Goal: Task Accomplishment & Management: Use online tool/utility

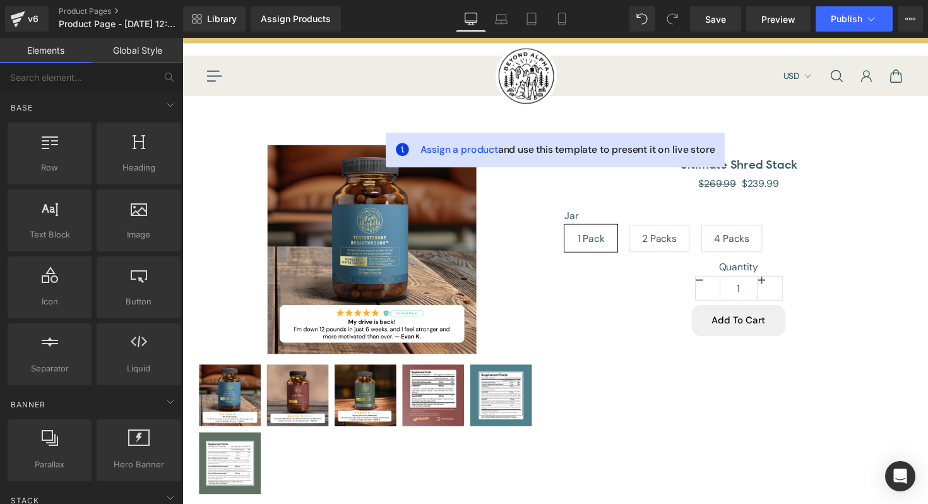
scroll to position [27, 0]
click at [95, 23] on span "Product Page - Sep 3, 12:27:16" at bounding box center [119, 24] width 121 height 10
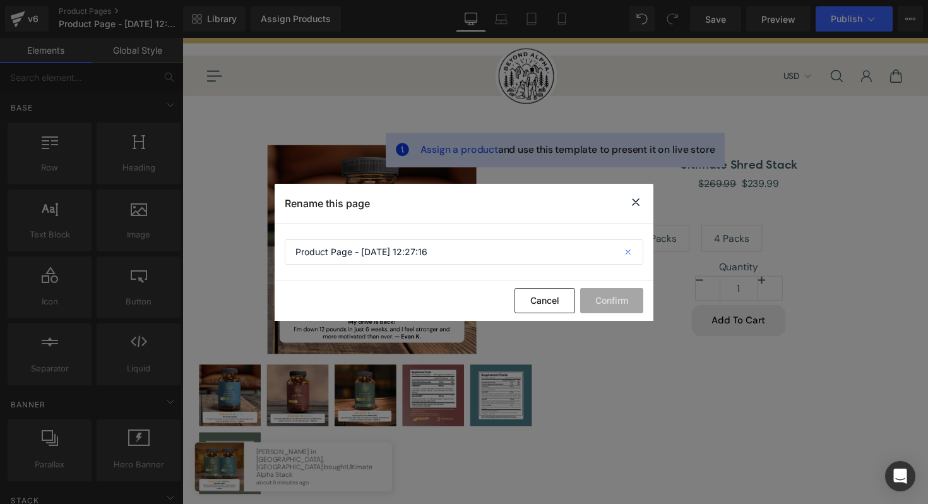
click at [625, 249] on icon at bounding box center [630, 251] width 28 height 25
click at [637, 203] on icon at bounding box center [635, 202] width 15 height 16
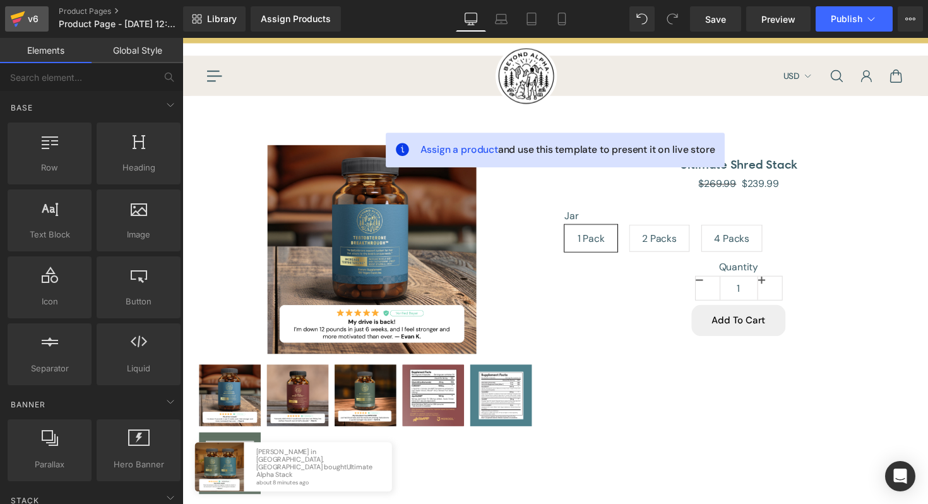
click at [32, 30] on link "v6" at bounding box center [27, 18] width 44 height 25
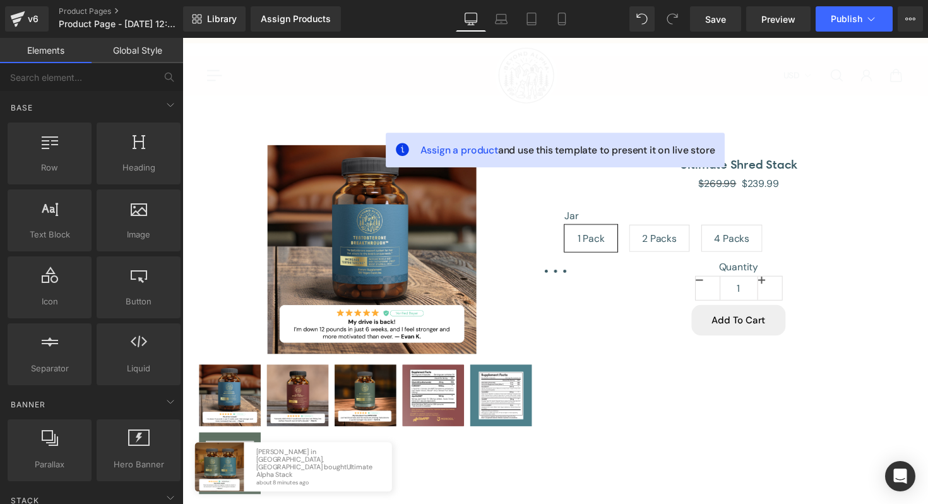
scroll to position [0, 0]
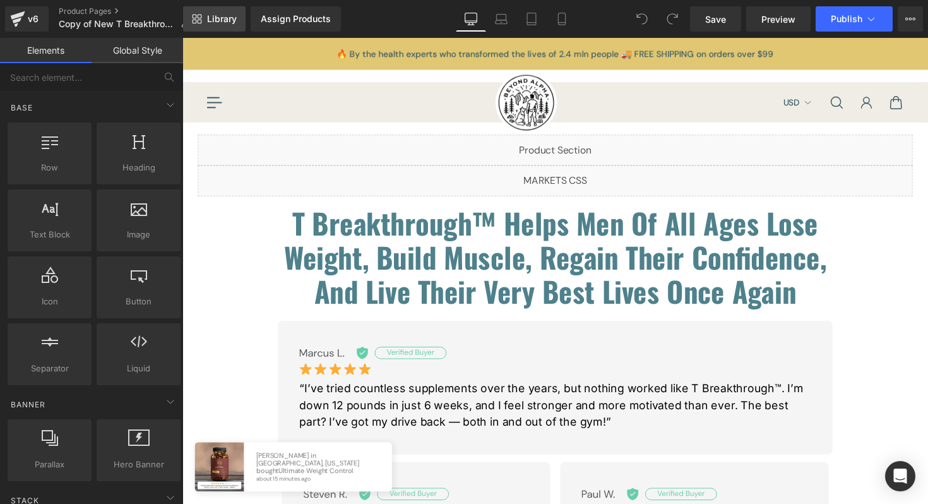
click at [218, 16] on span "Library" at bounding box center [222, 18] width 30 height 11
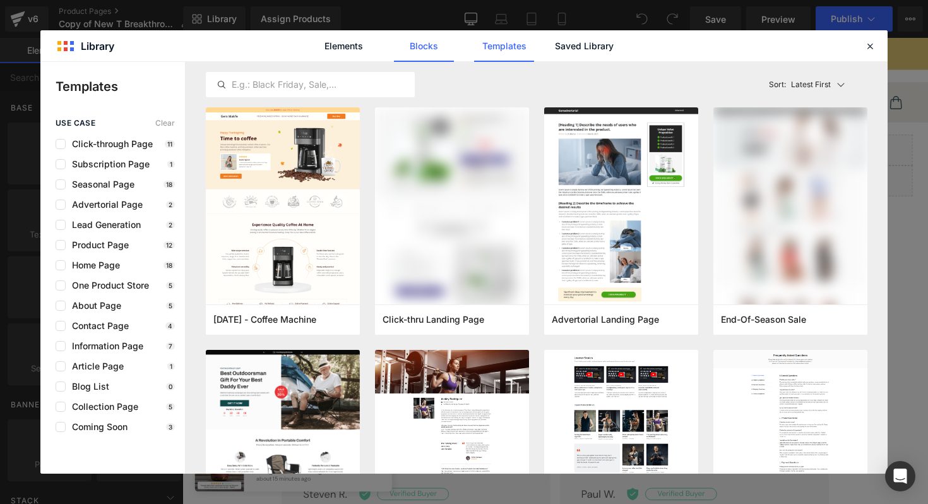
click at [554, 49] on link "Blocks" at bounding box center [584, 46] width 60 height 32
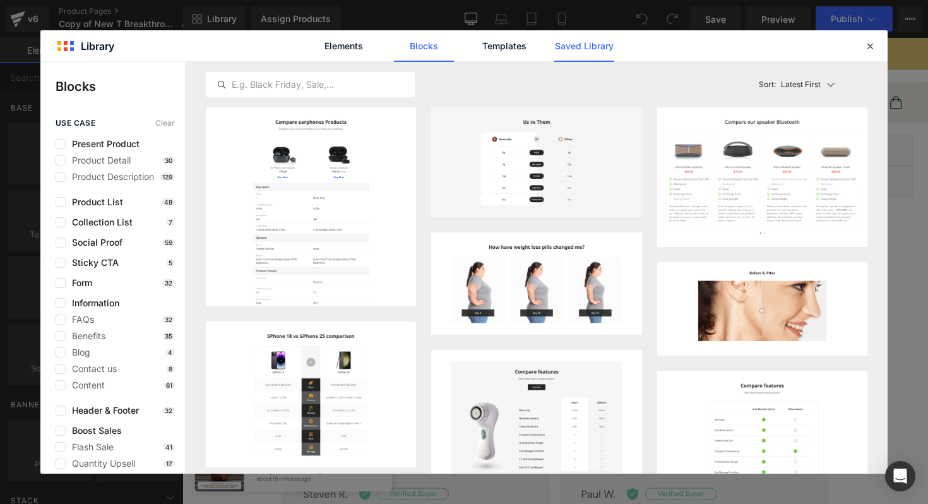
click at [556, 45] on link "Saved Library" at bounding box center [584, 46] width 60 height 32
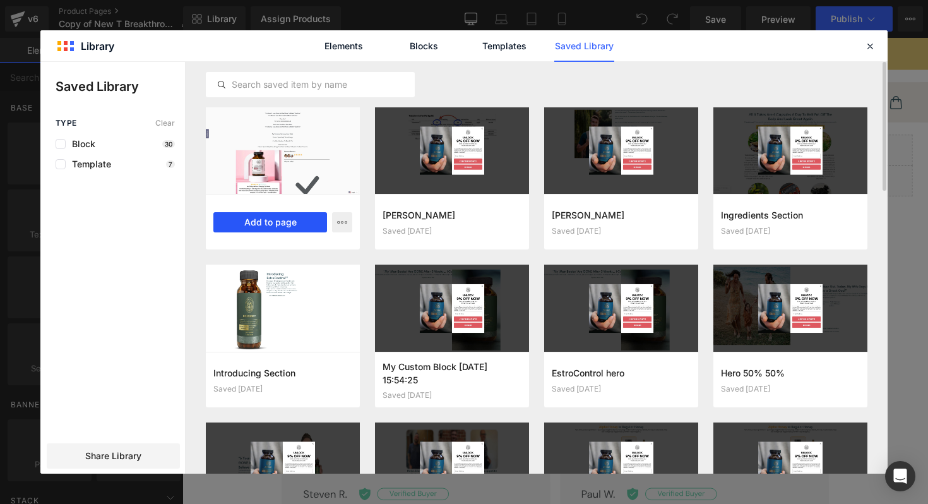
click at [293, 219] on button "Add to page" at bounding box center [270, 222] width 114 height 20
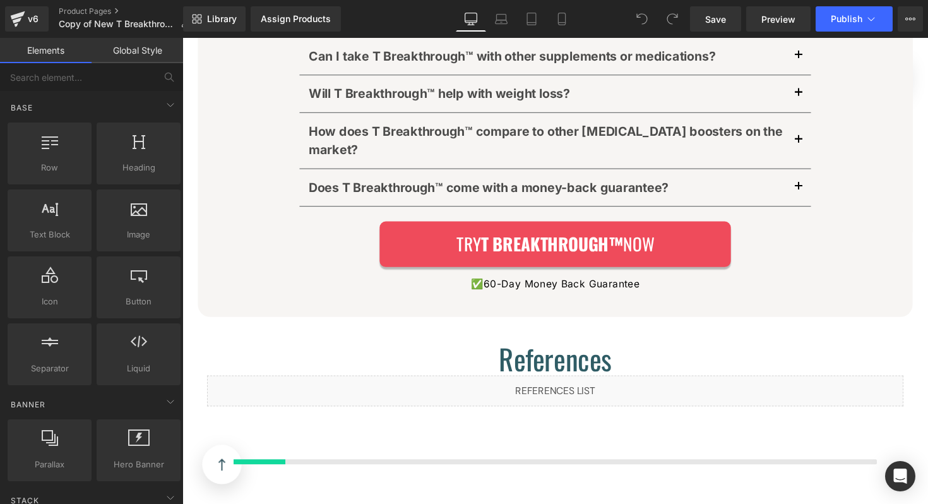
scroll to position [7698, 0]
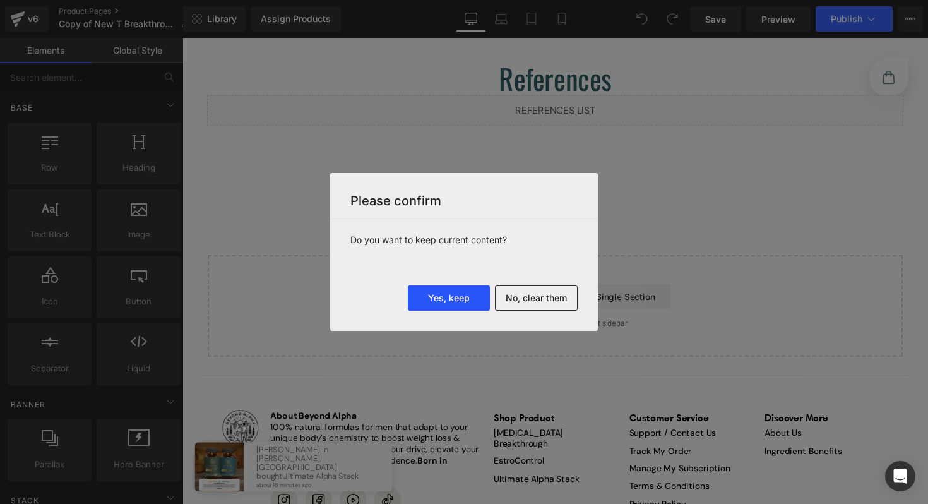
click at [443, 297] on button "Yes, keep" at bounding box center [449, 297] width 82 height 25
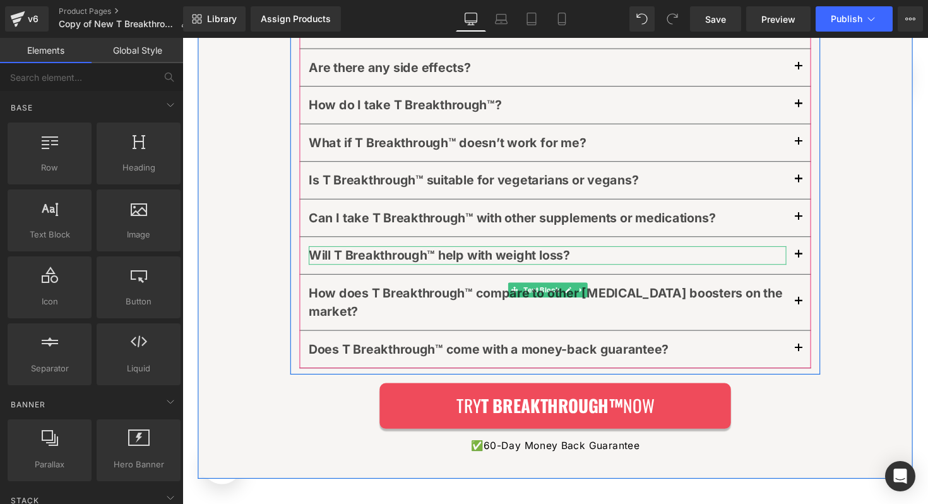
scroll to position [7466, 0]
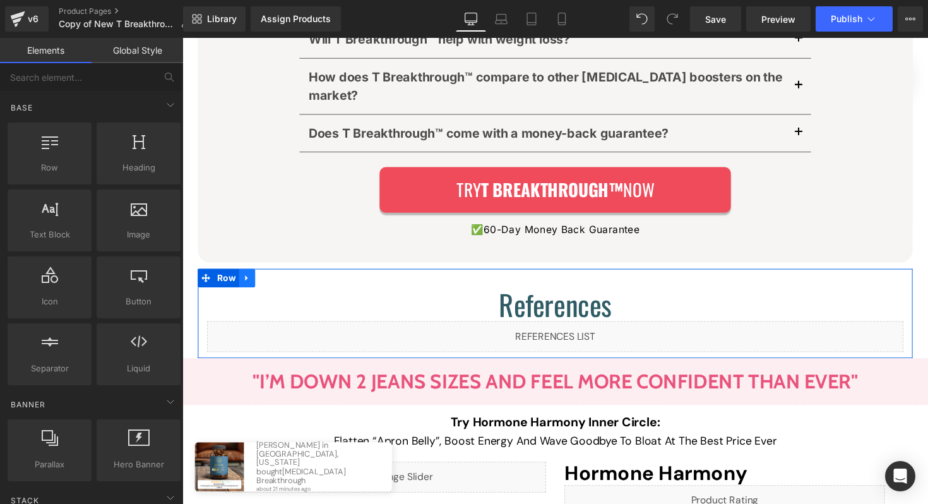
click at [247, 281] on icon at bounding box center [248, 284] width 3 height 6
click at [273, 275] on link at bounding box center [281, 284] width 16 height 19
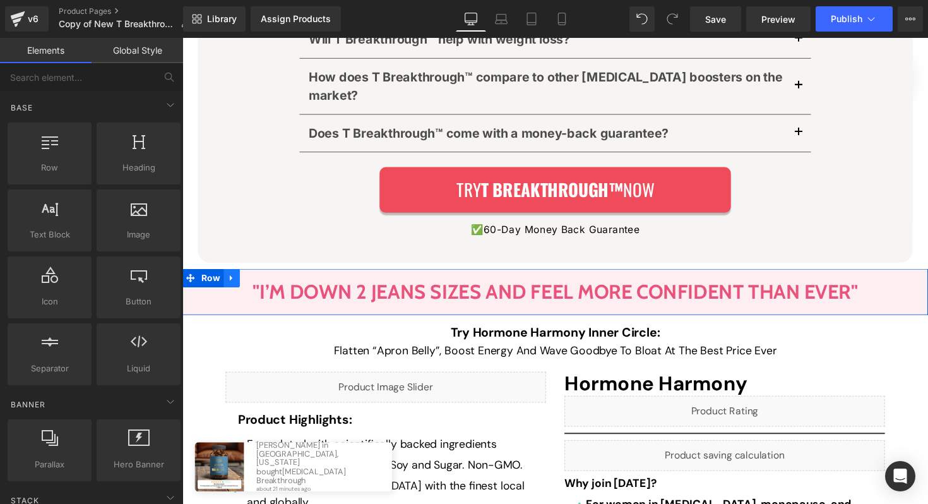
click at [229, 279] on icon at bounding box center [233, 283] width 9 height 9
click at [258, 275] on link at bounding box center [266, 284] width 16 height 19
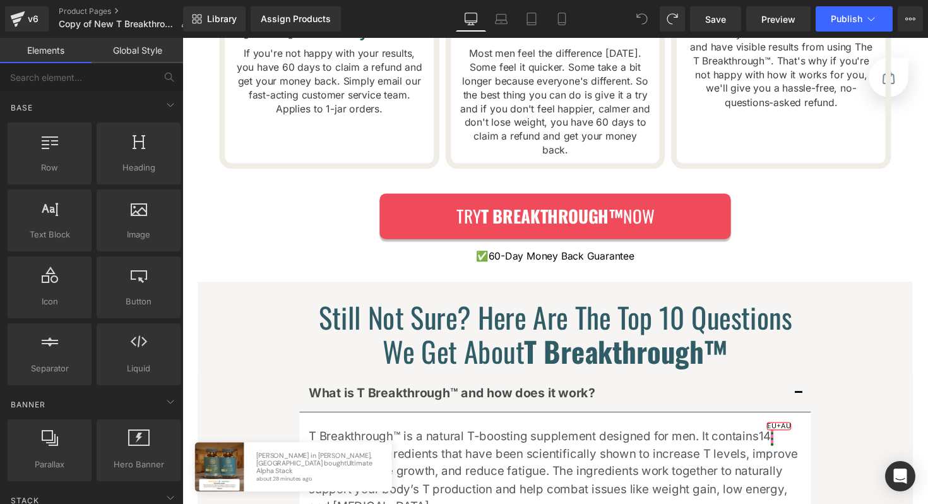
scroll to position [6756, 0]
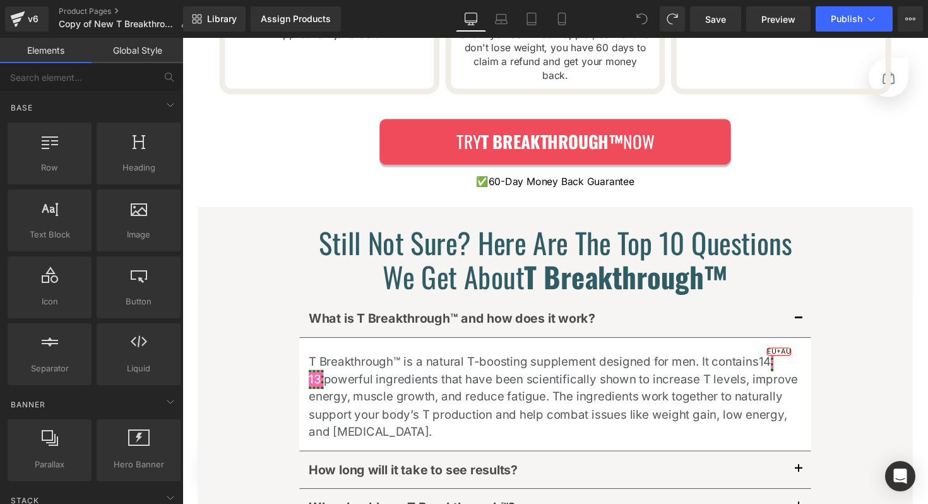
click at [530, 230] on div "Still Not Sure? Here Are The Top 10 Questions We Get About T Breakthrough™ Head…" at bounding box center [564, 264] width 524 height 69
click at [533, 261] on strong "T Breakthrough™" at bounding box center [637, 282] width 209 height 43
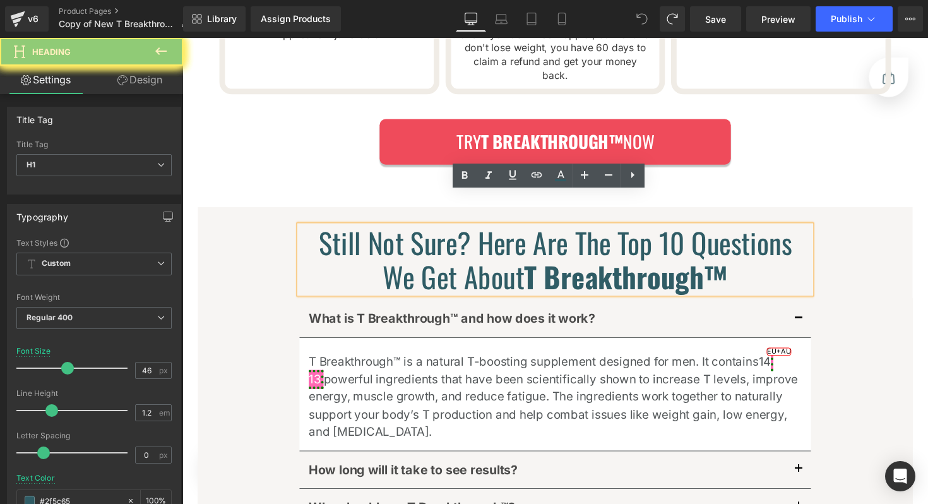
click at [533, 261] on strong "T Breakthrough™" at bounding box center [637, 282] width 209 height 43
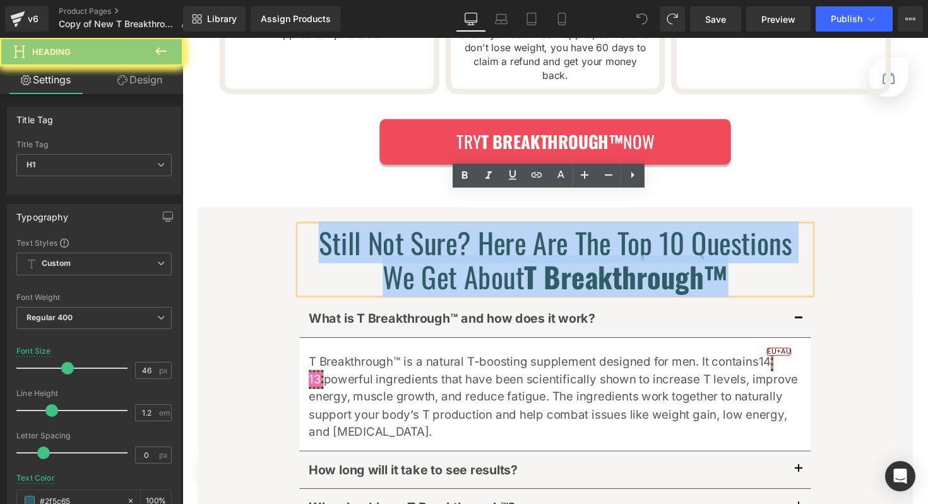
paste div
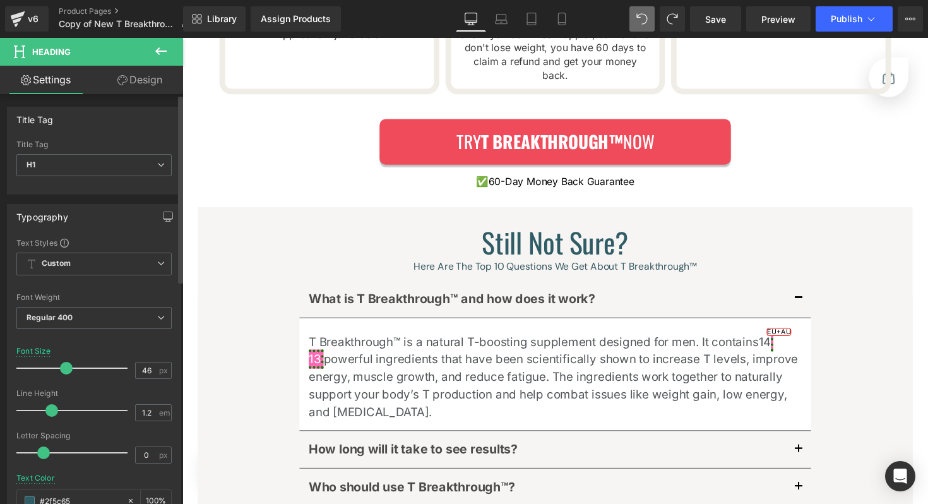
click at [60, 372] on span at bounding box center [66, 368] width 13 height 13
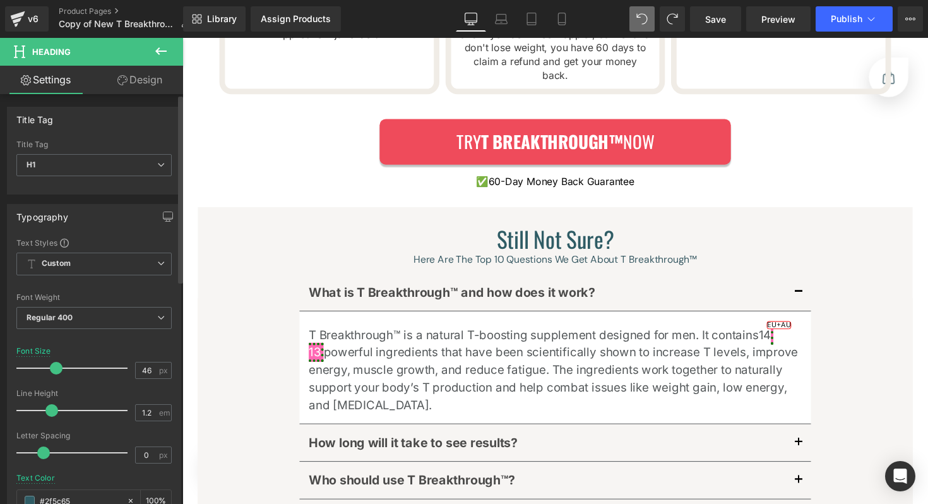
click at [54, 371] on div at bounding box center [75, 368] width 105 height 25
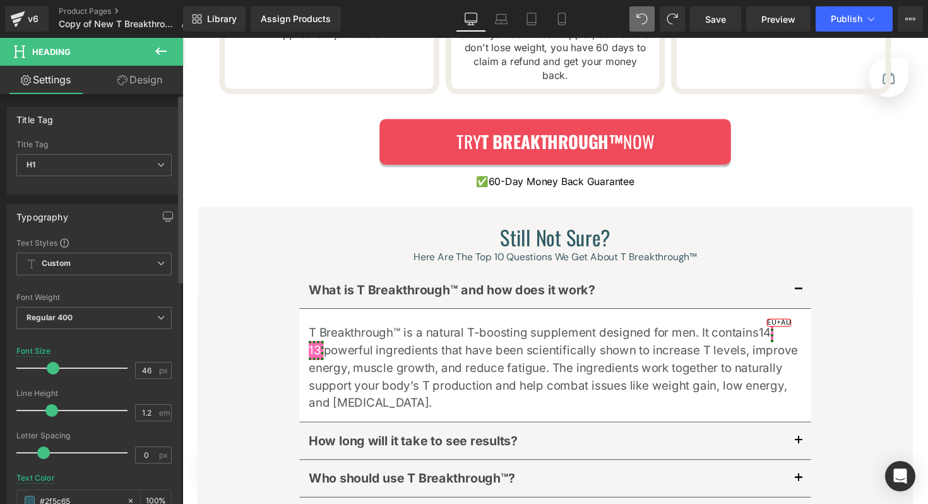
click at [51, 370] on span at bounding box center [53, 368] width 13 height 13
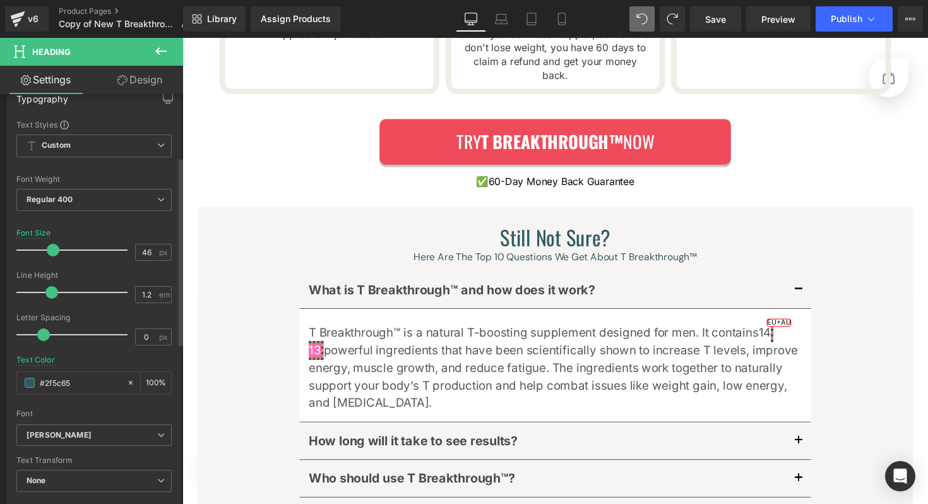
scroll to position [136, 0]
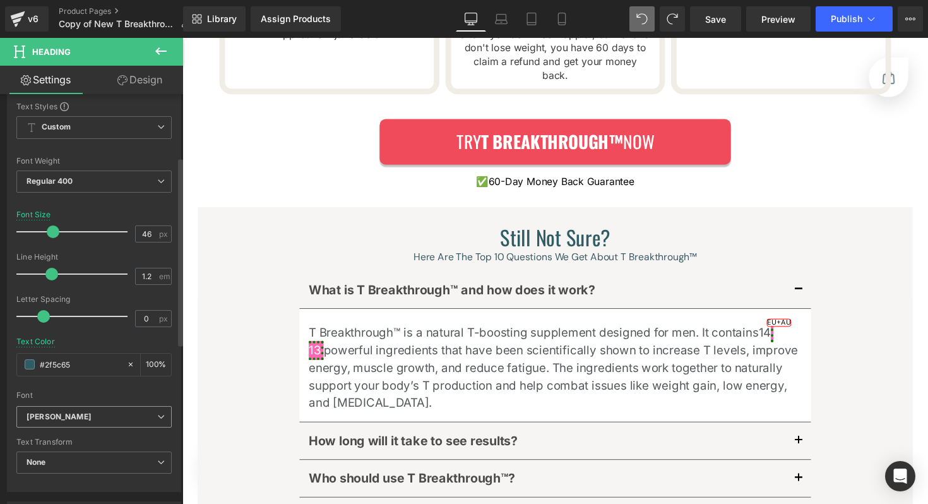
click at [59, 409] on span "[PERSON_NAME]" at bounding box center [93, 417] width 155 height 22
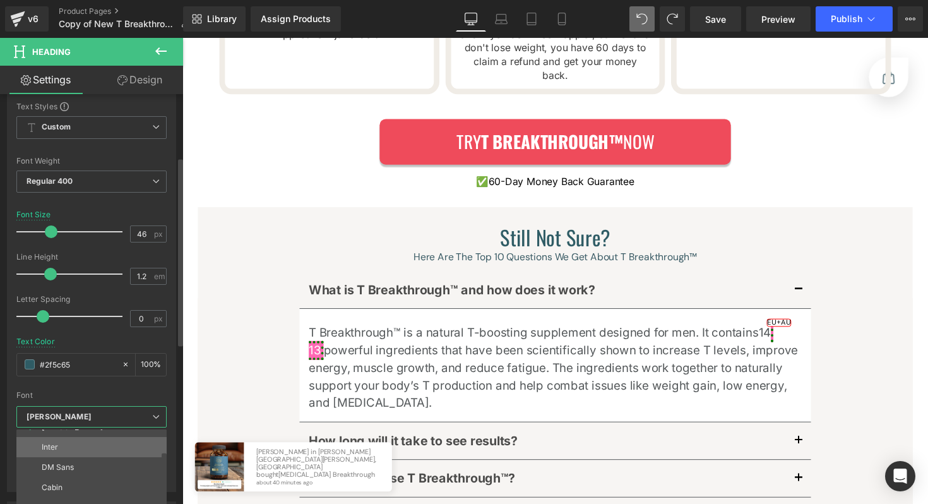
scroll to position [33, 0]
click at [64, 470] on p "DM Sans" at bounding box center [58, 466] width 32 height 9
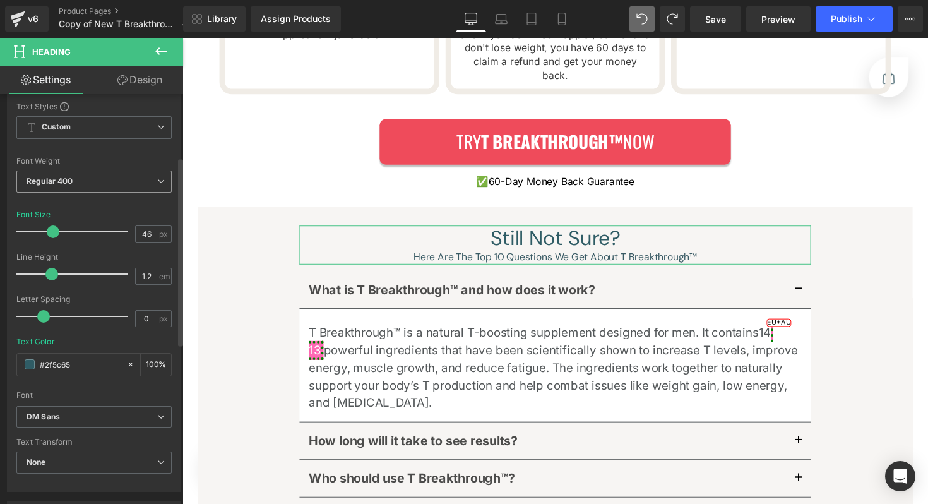
click at [82, 188] on span "Regular 400" at bounding box center [93, 181] width 155 height 22
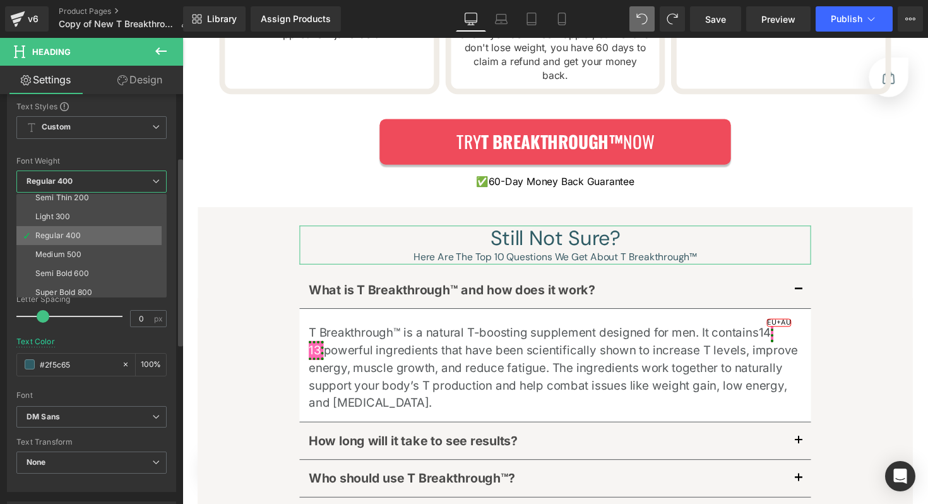
scroll to position [37, 0]
click at [68, 263] on div "Semi Bold 600" at bounding box center [62, 260] width 54 height 9
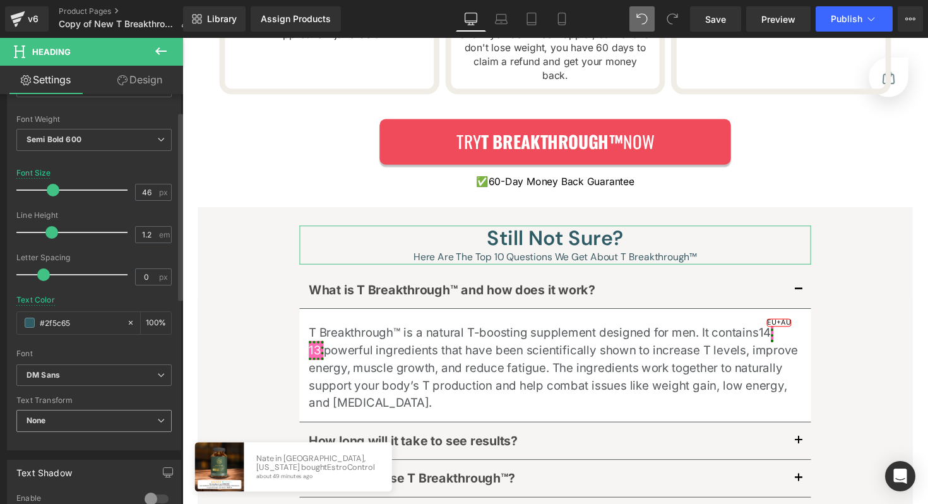
scroll to position [36, 0]
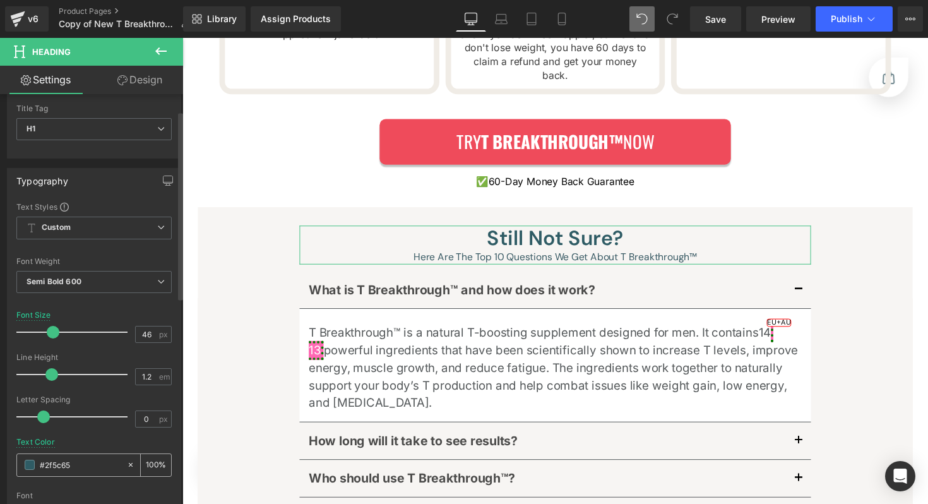
click at [67, 467] on input "#2f5c65" at bounding box center [80, 465] width 81 height 14
paste input "Still Not Sure? Here Are The Top 10 Questions We Get About T Breakthrough™"
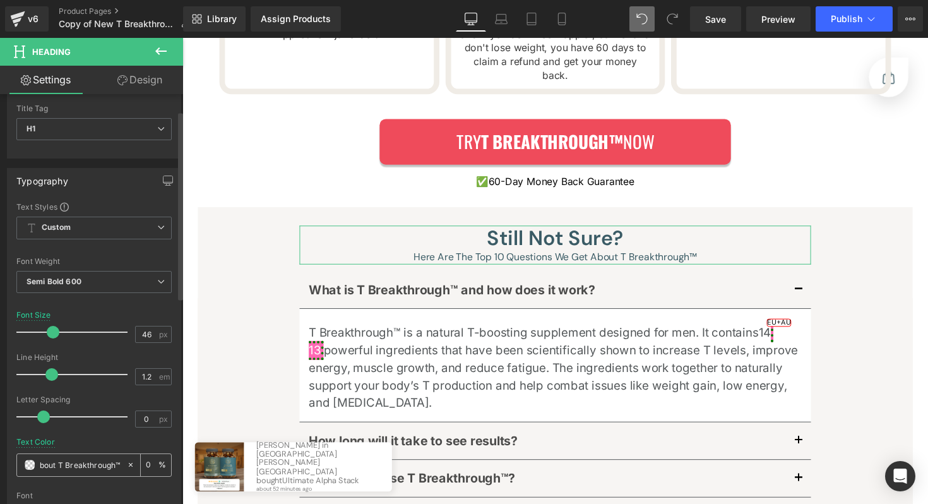
click at [82, 462] on input "Still Not Sure? Here Are The Top 10 Questions We Get About T Breakthrough™" at bounding box center [80, 465] width 81 height 14
click at [83, 458] on input "Still Not Sure? Here Are The Top 10 Questions We Get About T Breakthrough™" at bounding box center [80, 465] width 81 height 14
paste input "#000000"
type input "#000000"
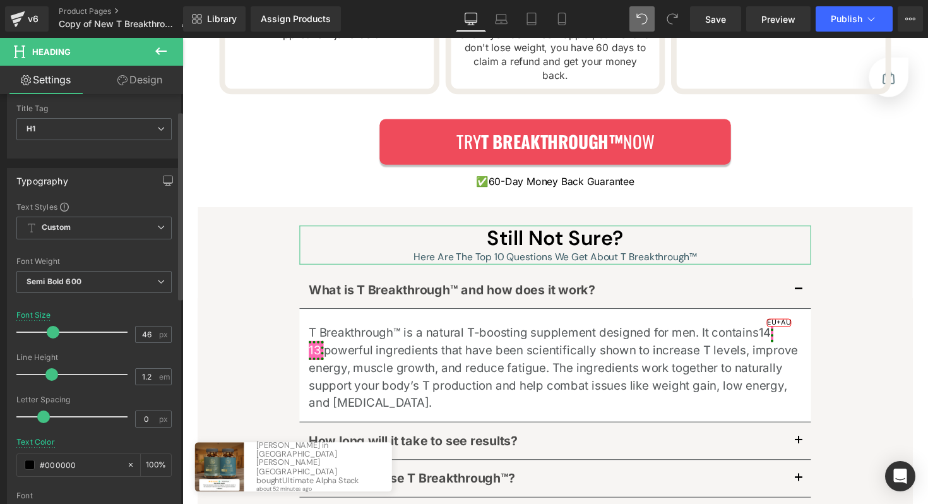
click at [87, 440] on div "Text Color #000000 100 %" at bounding box center [93, 465] width 155 height 54
click at [48, 333] on span at bounding box center [53, 332] width 13 height 13
click at [45, 334] on span at bounding box center [51, 332] width 13 height 13
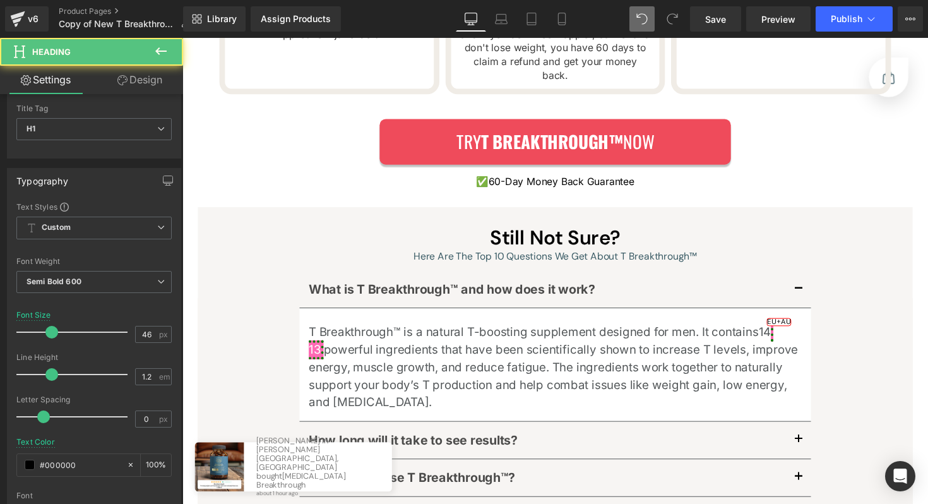
click at [529, 254] on div "Here Are The Top 10 Questions We Get About T Breakthrough™" at bounding box center [564, 261] width 524 height 15
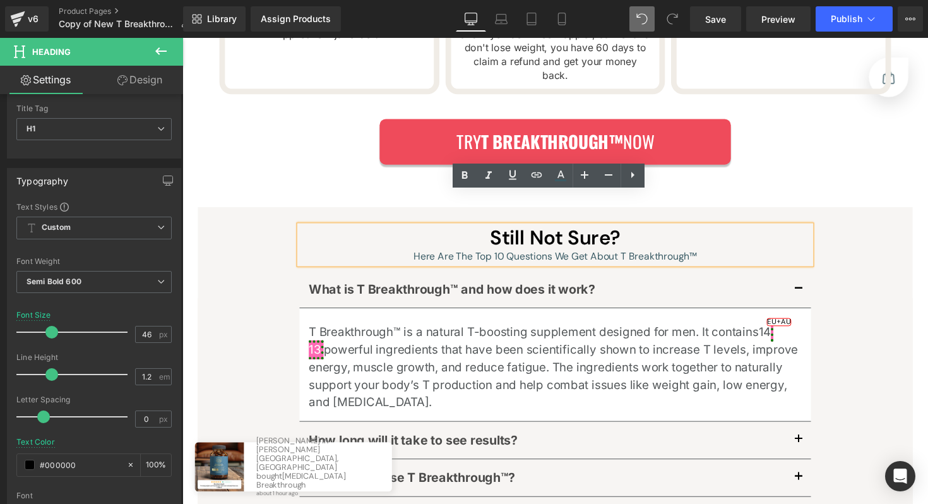
click at [511, 254] on div "Here Are The Top 10 Questions We Get About T Breakthrough™" at bounding box center [564, 261] width 524 height 15
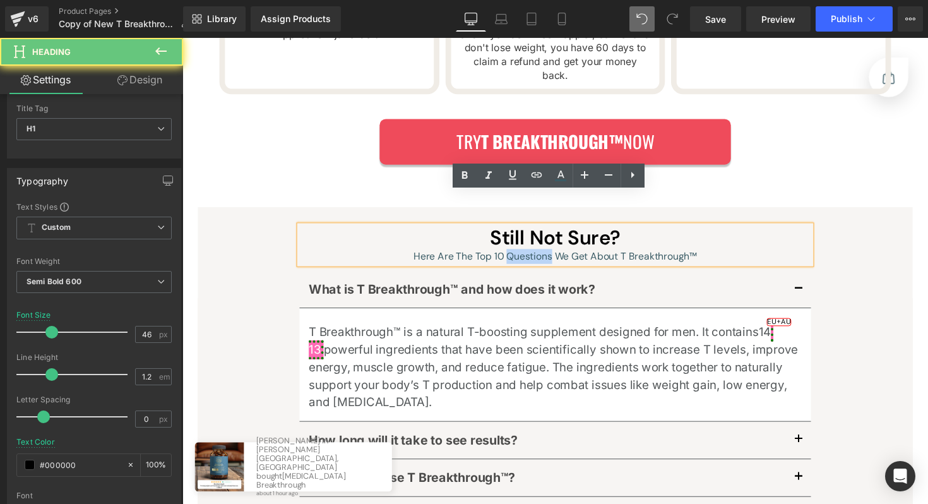
click at [511, 254] on div "Here Are The Top 10 Questions We Get About T Breakthrough™" at bounding box center [564, 261] width 524 height 15
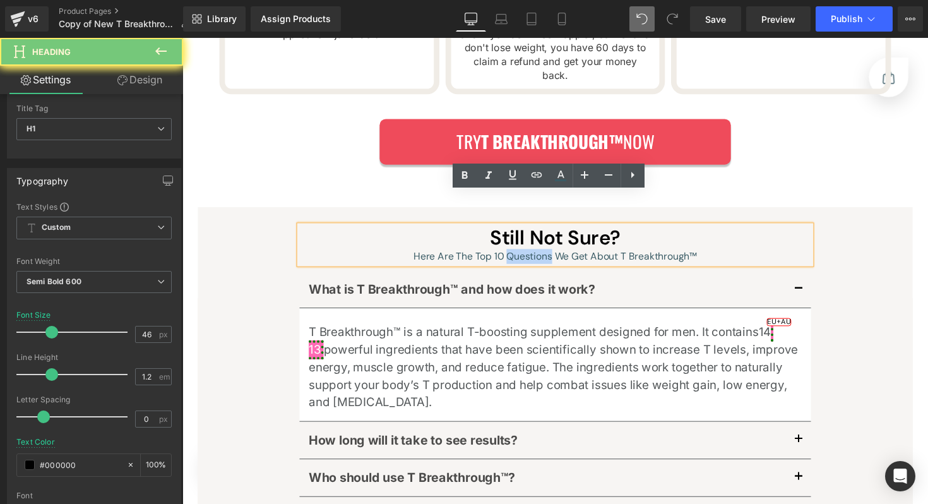
click at [511, 254] on div "Here Are The Top 10 Questions We Get About T Breakthrough™" at bounding box center [564, 261] width 524 height 15
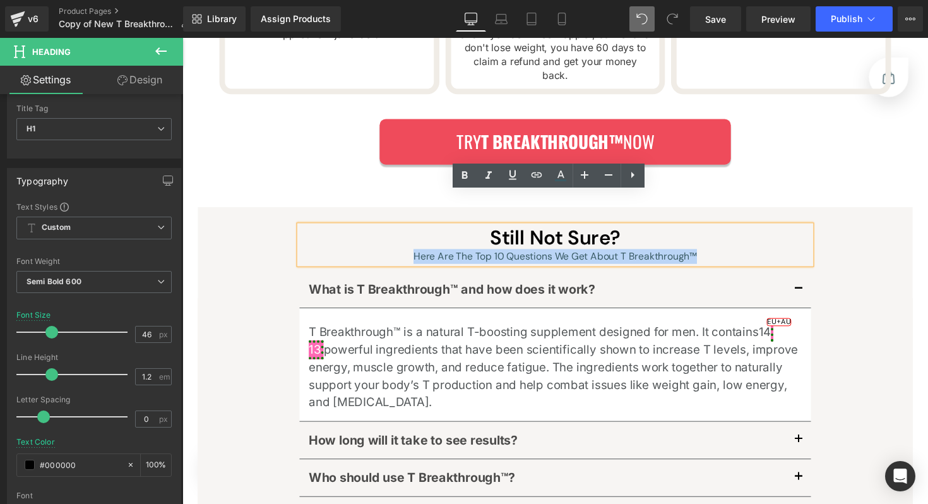
click at [511, 254] on div "Here Are The Top 10 Questions We Get About T Breakthrough™" at bounding box center [564, 261] width 524 height 15
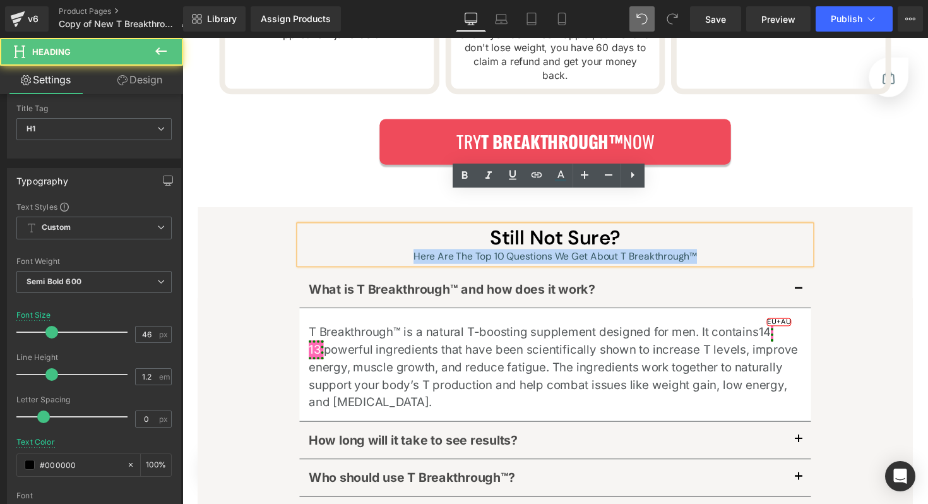
click at [511, 254] on div "Here Are The Top 10 Questions We Get About T Breakthrough™" at bounding box center [564, 261] width 524 height 15
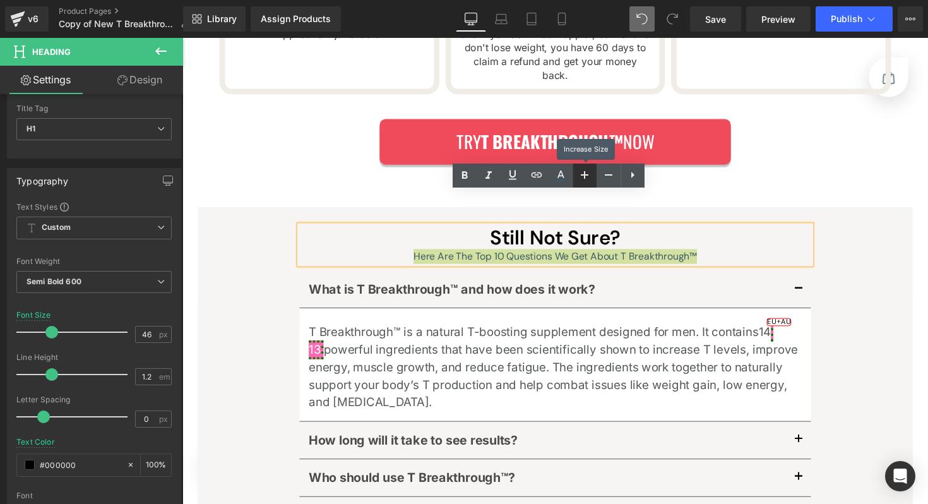
click at [576, 178] on link at bounding box center [585, 176] width 24 height 24
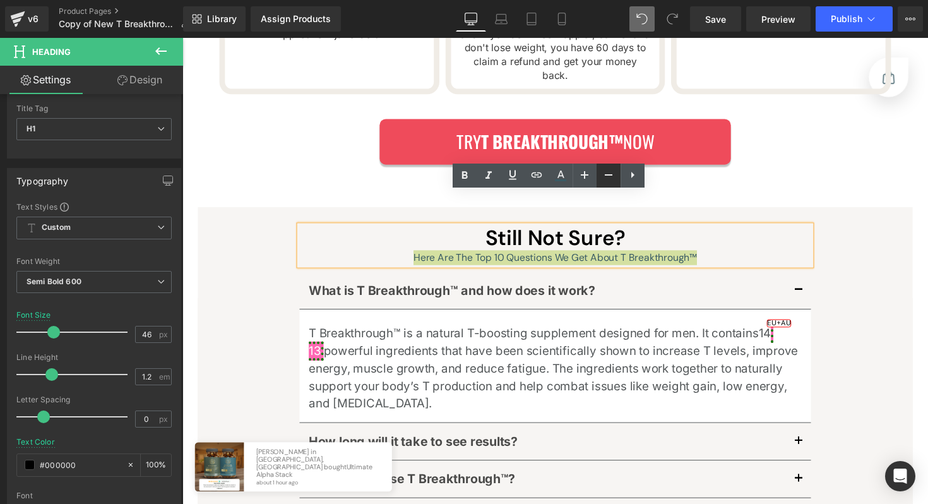
click at [599, 179] on link at bounding box center [609, 176] width 24 height 24
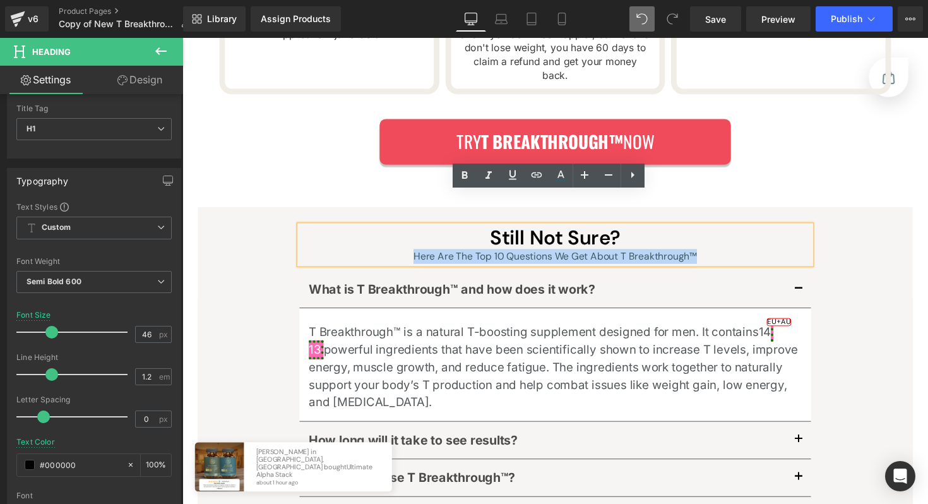
click at [434, 254] on div "Here Are The Top 10 Questions We Get About T Breakthrough™" at bounding box center [564, 261] width 524 height 15
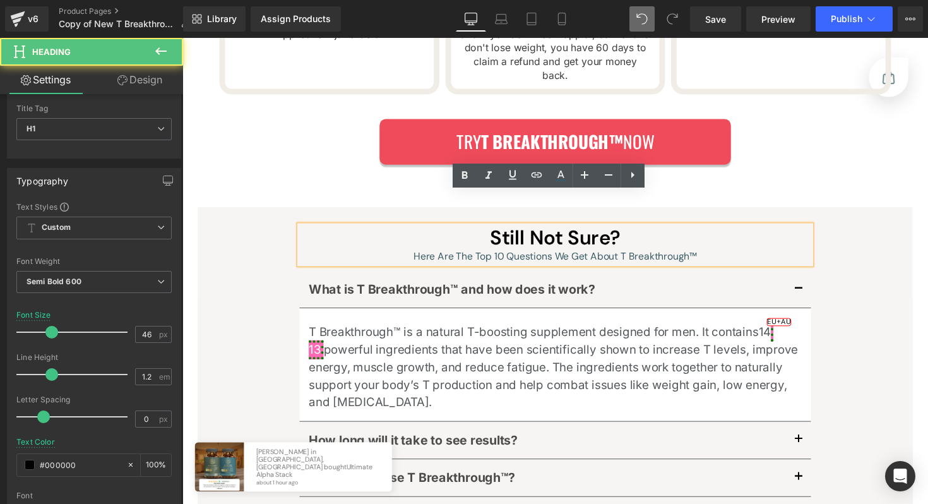
click at [435, 254] on div "Here Are The Top 10 Questions We Get About T Breakthrough™" at bounding box center [564, 261] width 524 height 15
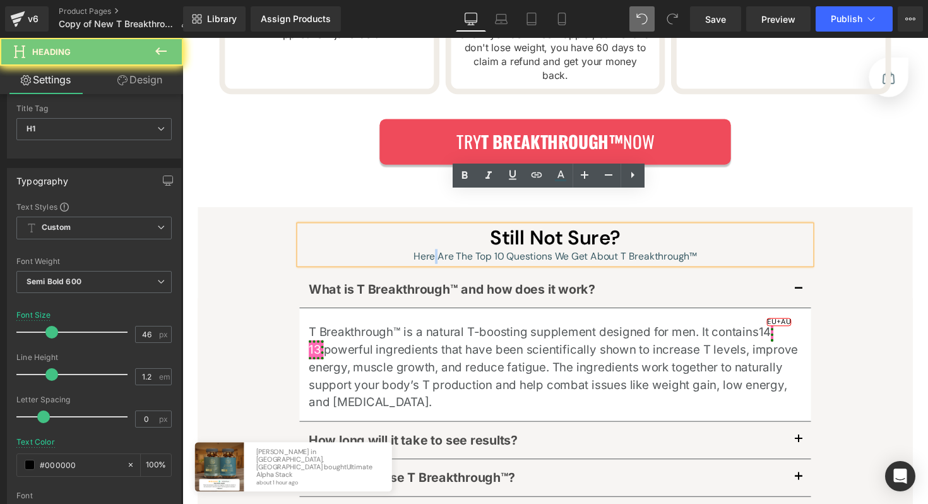
click at [435, 254] on div "Here Are The Top 10 Questions We Get About T Breakthrough™" at bounding box center [564, 261] width 524 height 15
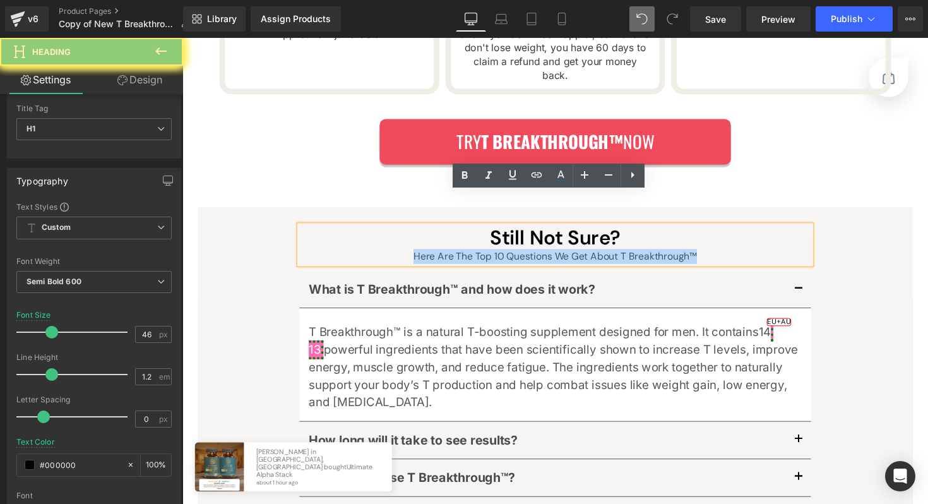
click at [435, 254] on div "Here Are The Top 10 Questions We Get About T Breakthrough™" at bounding box center [564, 261] width 524 height 15
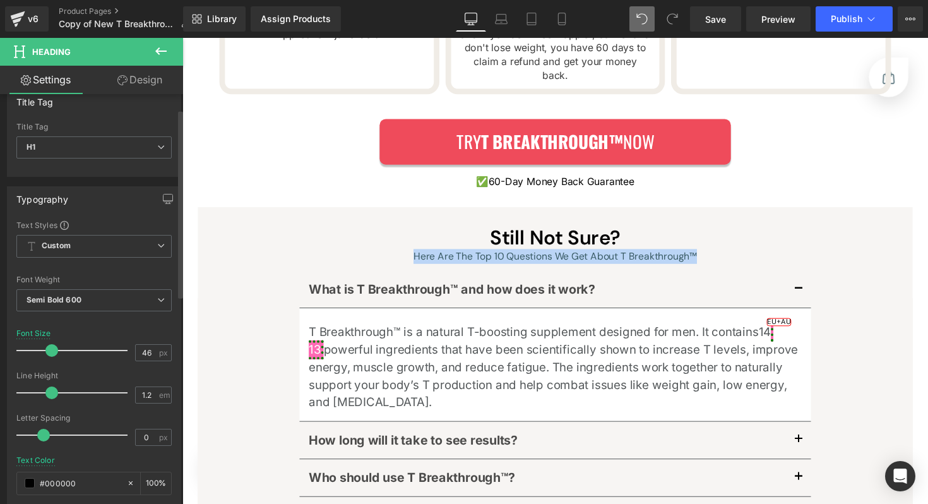
scroll to position [16, 0]
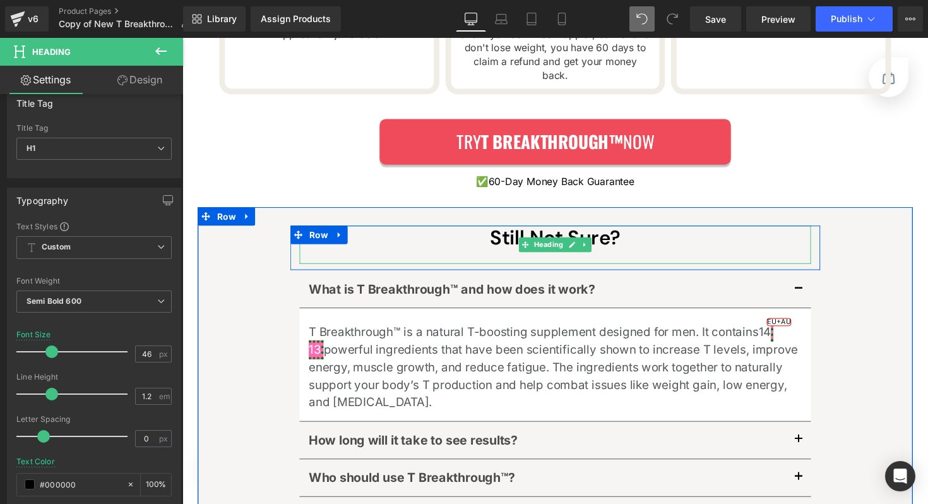
click at [630, 230] on h1 "Still Not Sure?" at bounding box center [564, 242] width 524 height 24
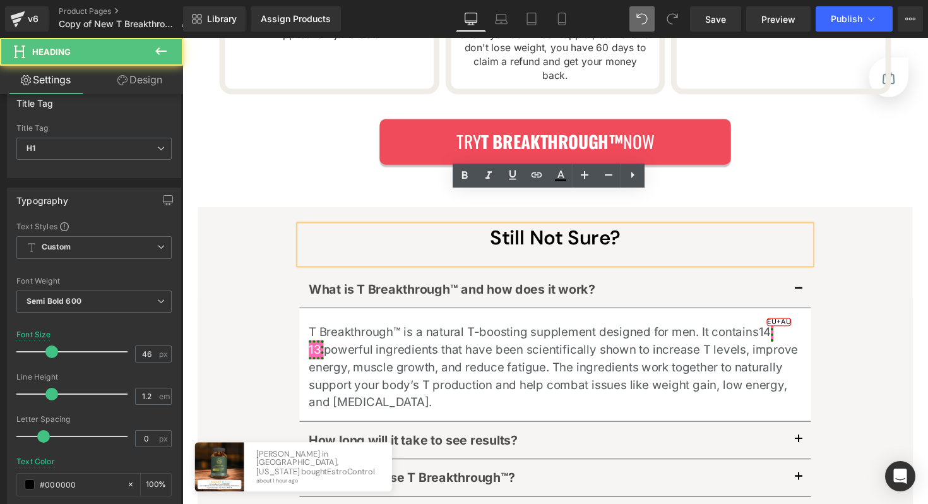
click at [563, 254] on div at bounding box center [564, 261] width 524 height 15
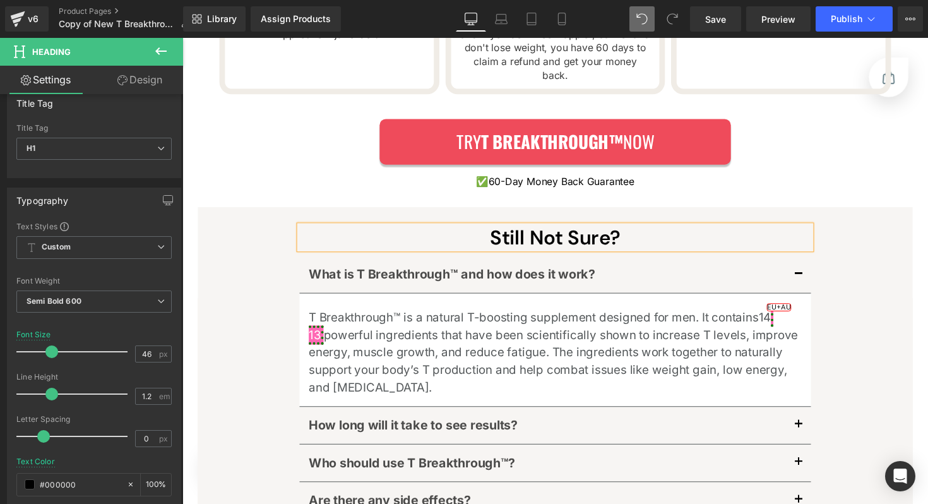
click at [662, 230] on h1 "Still Not Sure?" at bounding box center [564, 242] width 524 height 24
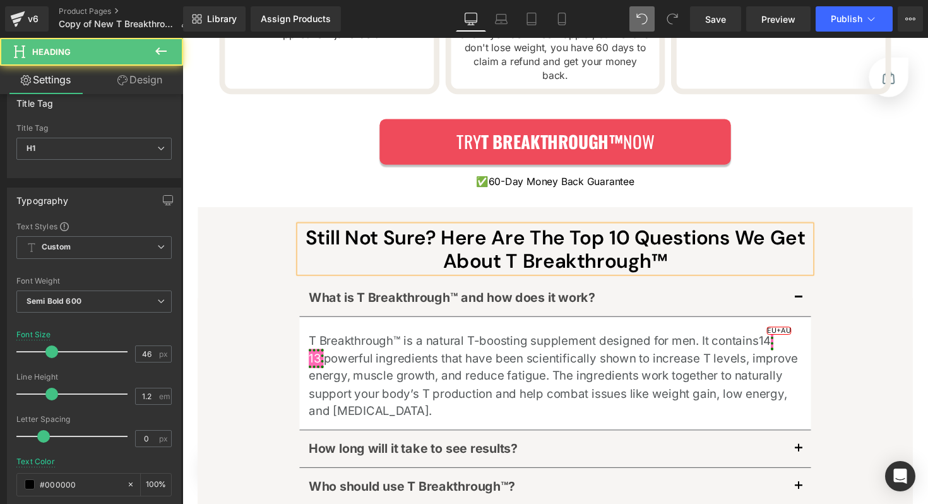
click at [443, 230] on h1 "Still Not Sure? Here Are The Top 10 Questions We Get About T Breakthrough™" at bounding box center [564, 254] width 524 height 49
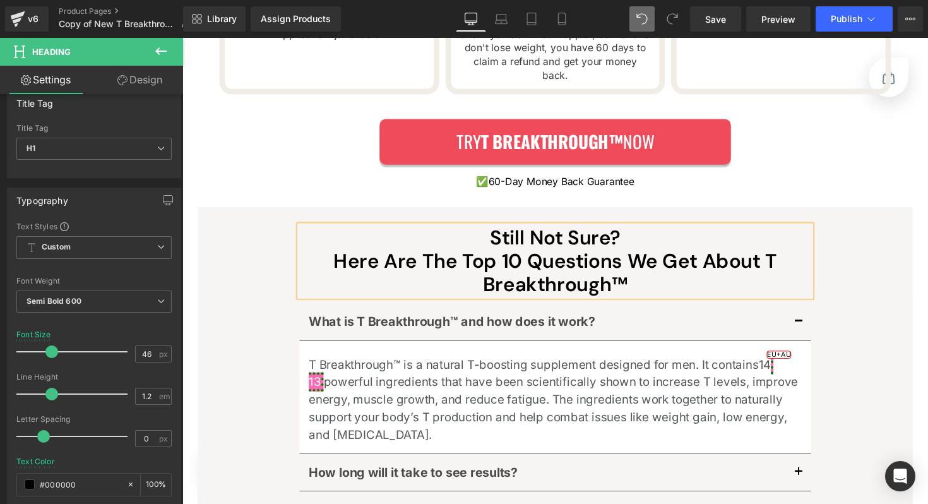
click at [669, 267] on h1 "Here Are The Top 10 Questions We Get About T Breakthrough™" at bounding box center [564, 278] width 524 height 49
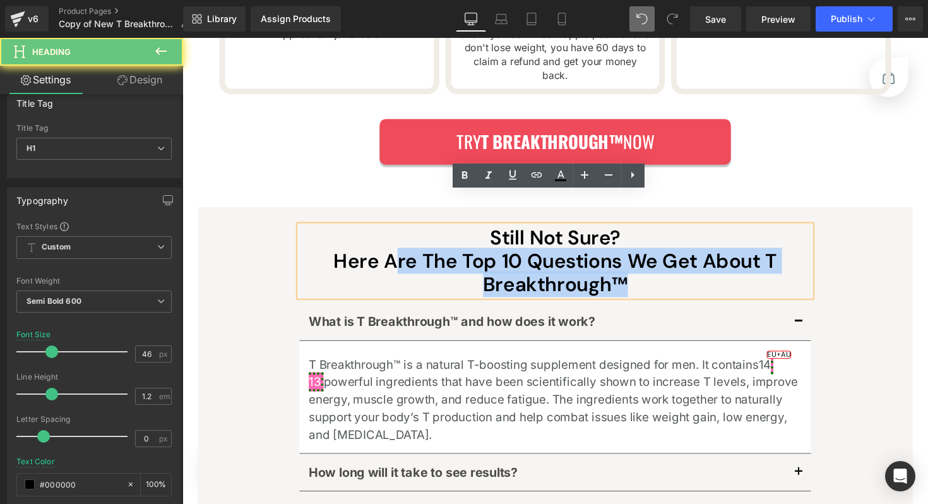
drag, startPoint x: 552, startPoint y: 261, endPoint x: 395, endPoint y: 242, distance: 157.7
click at [399, 254] on h1 "Here Are The Top 10 Questions We Get About T Breakthrough™" at bounding box center [564, 278] width 524 height 49
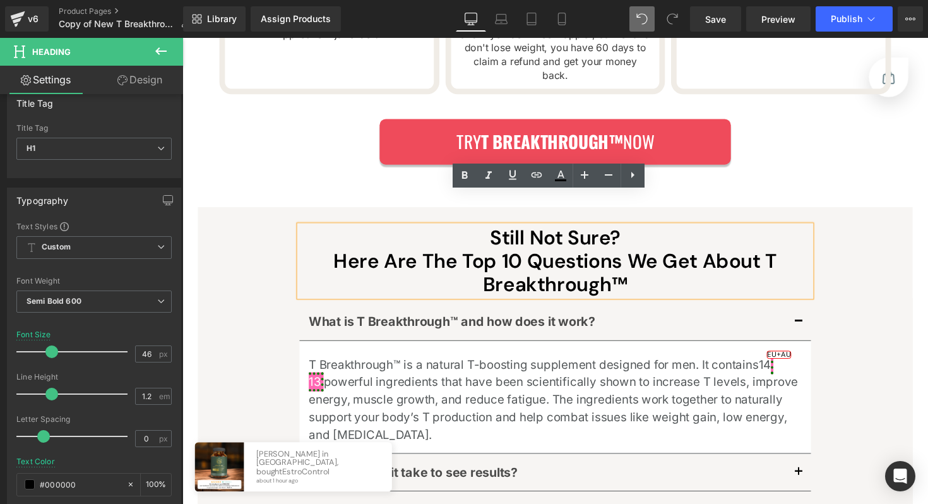
drag, startPoint x: 349, startPoint y: 239, endPoint x: 342, endPoint y: 238, distance: 7.7
click at [342, 254] on h1 "Here Are The Top 10 Questions We Get About T Breakthrough™" at bounding box center [564, 278] width 524 height 49
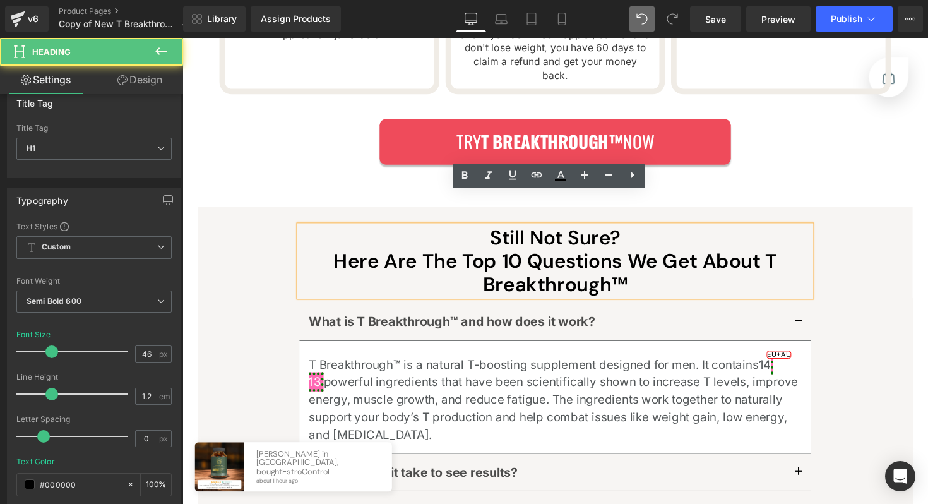
click at [690, 258] on h1 "Here Are The Top 10 Questions We Get About T Breakthrough™" at bounding box center [564, 278] width 524 height 49
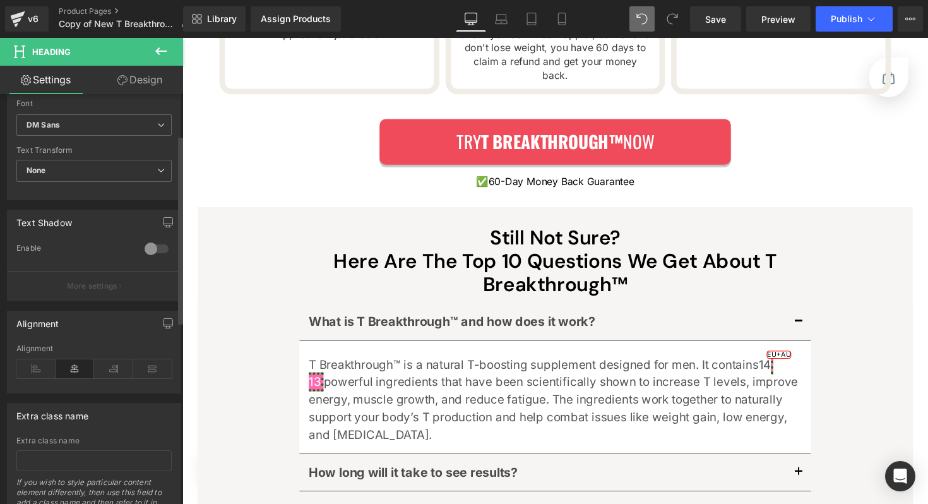
scroll to position [486, 0]
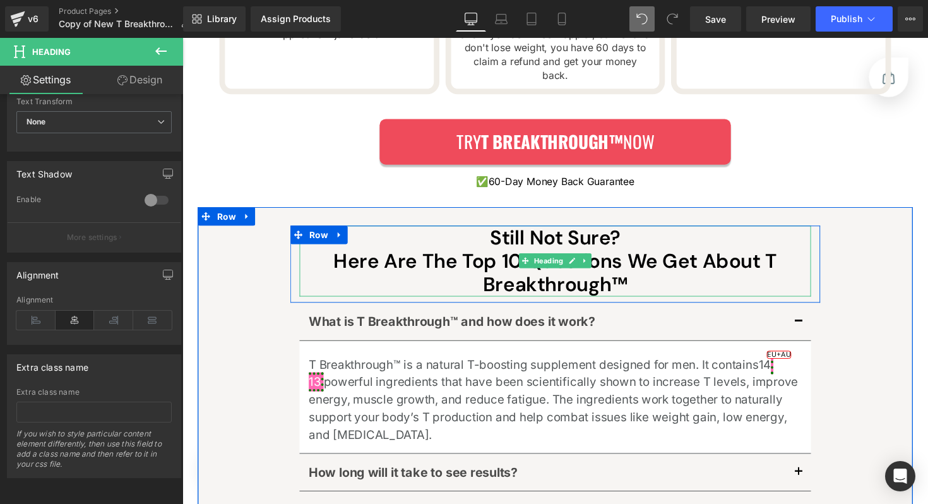
click at [458, 254] on h1 "Here Are The Top 10 Questions We Get About T Breakthrough™" at bounding box center [564, 278] width 524 height 49
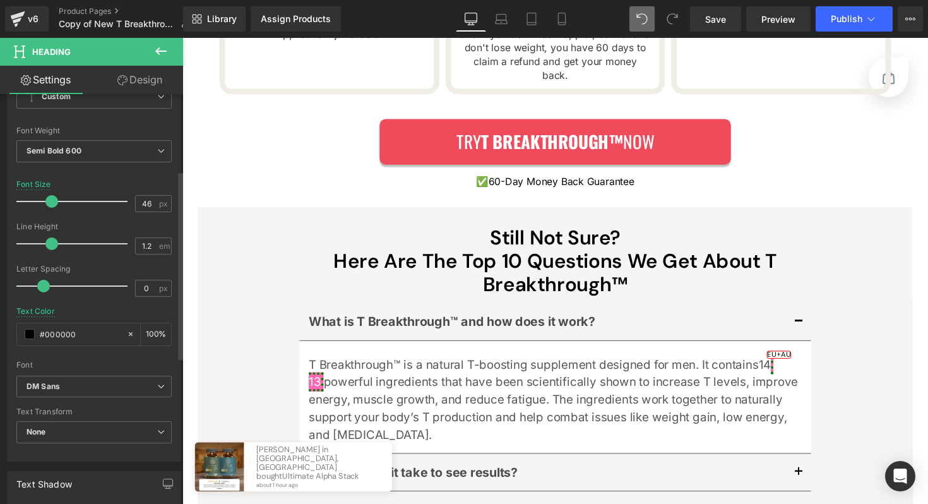
scroll to position [164, 0]
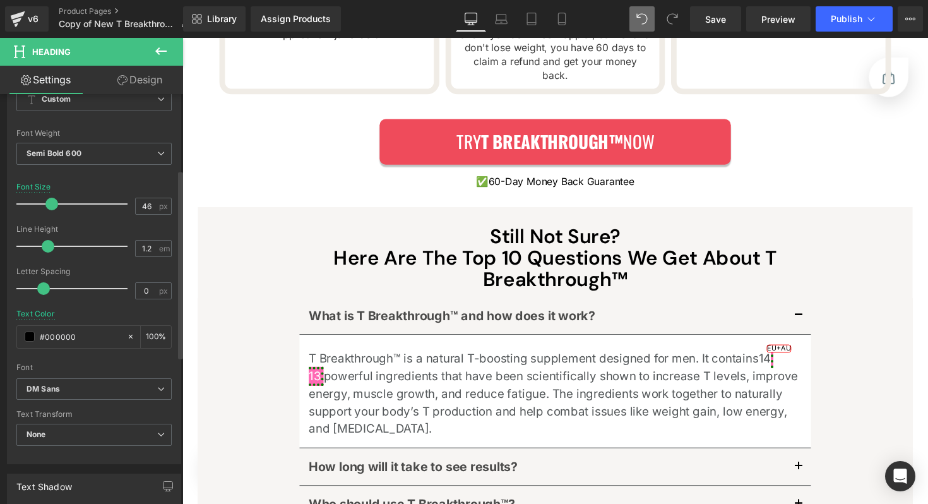
click at [51, 250] on span at bounding box center [48, 246] width 13 height 13
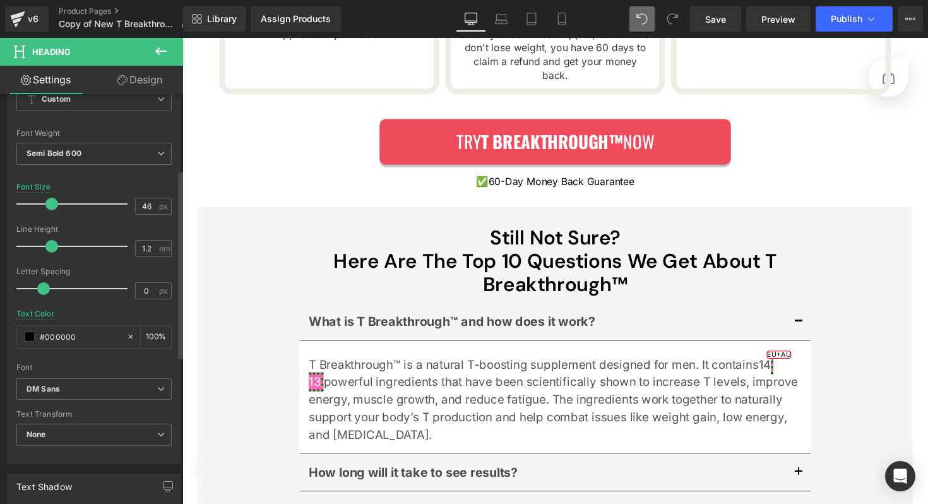
click at [51, 249] on div at bounding box center [75, 246] width 105 height 25
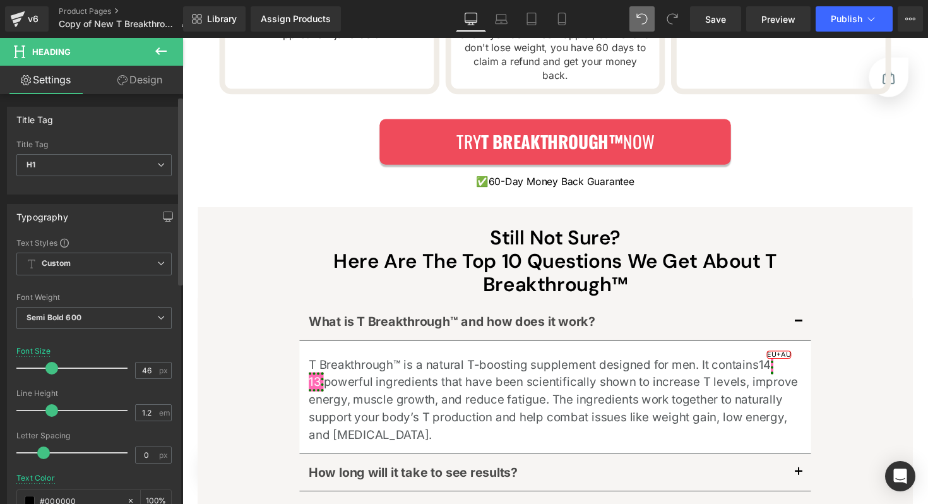
scroll to position [0, 0]
click at [92, 177] on div "H1 H1 H2 H3 H4 H5 H6" at bounding box center [93, 168] width 155 height 28
click at [93, 172] on span "H1" at bounding box center [93, 165] width 155 height 22
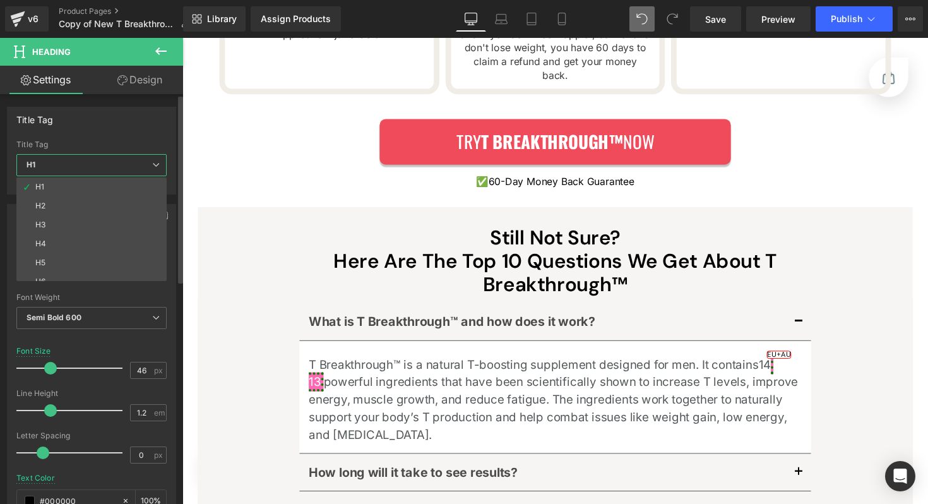
click at [92, 169] on span "H1" at bounding box center [91, 165] width 150 height 22
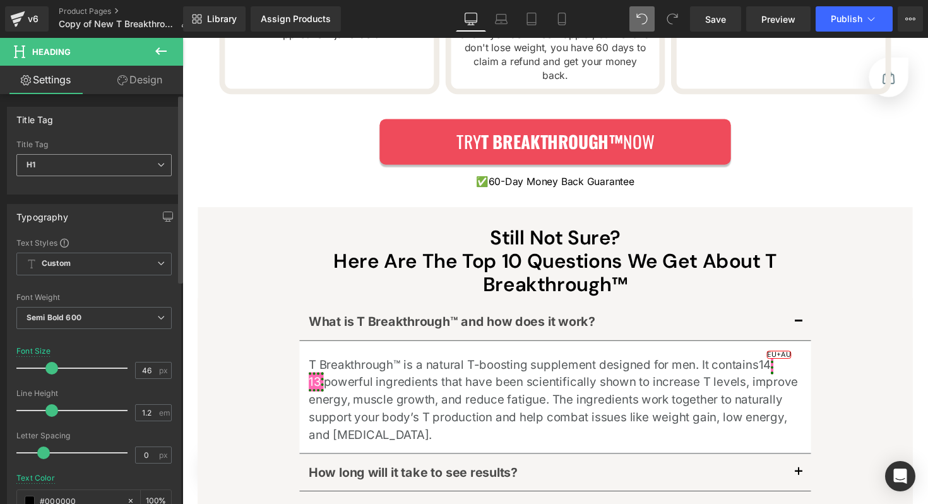
click at [91, 167] on span "H1" at bounding box center [93, 165] width 155 height 22
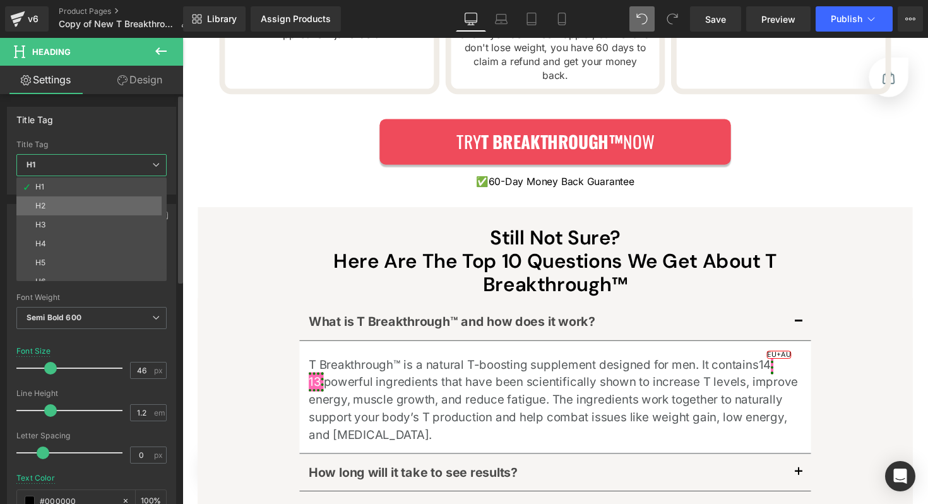
click at [70, 198] on li "H2" at bounding box center [94, 205] width 156 height 19
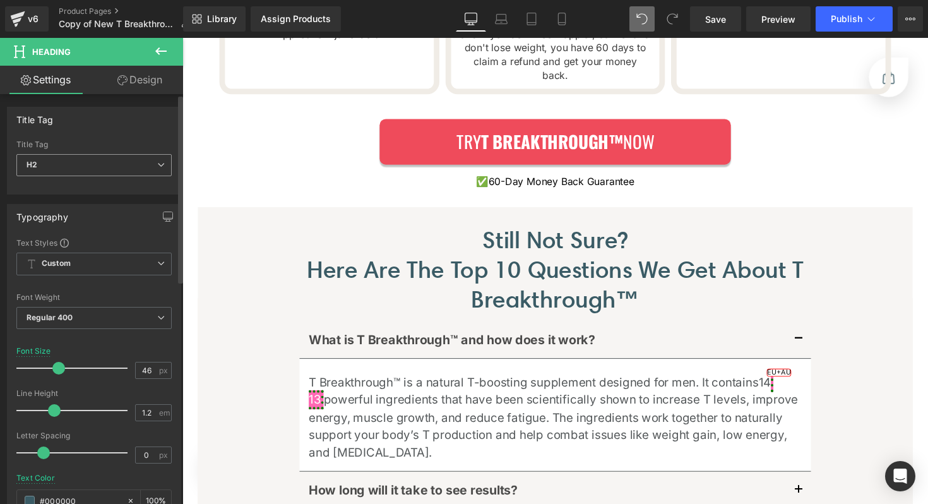
click at [73, 162] on span "H2" at bounding box center [93, 165] width 155 height 22
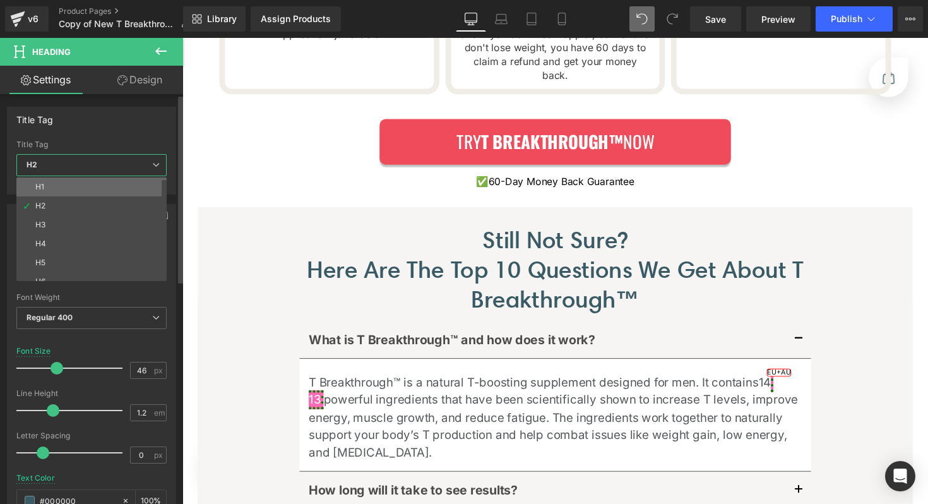
click at [69, 180] on li "H1" at bounding box center [94, 186] width 156 height 19
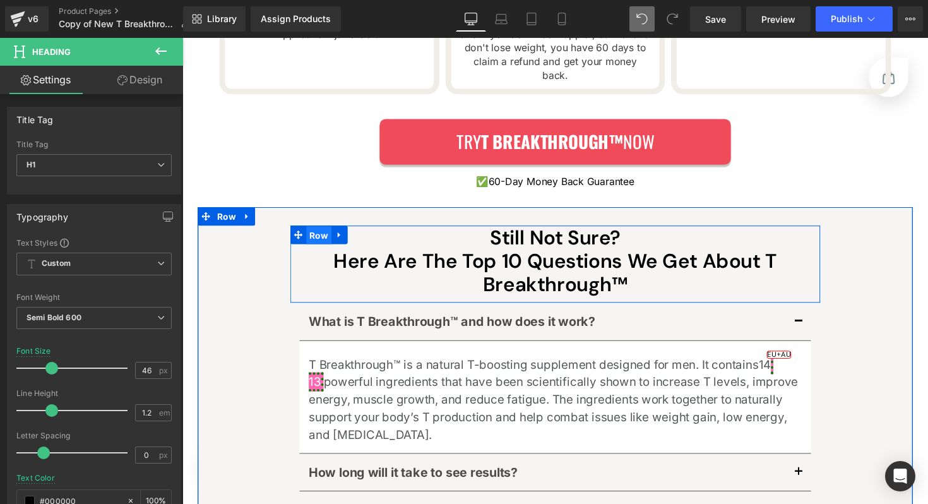
click at [312, 231] on span "Row" at bounding box center [322, 240] width 26 height 19
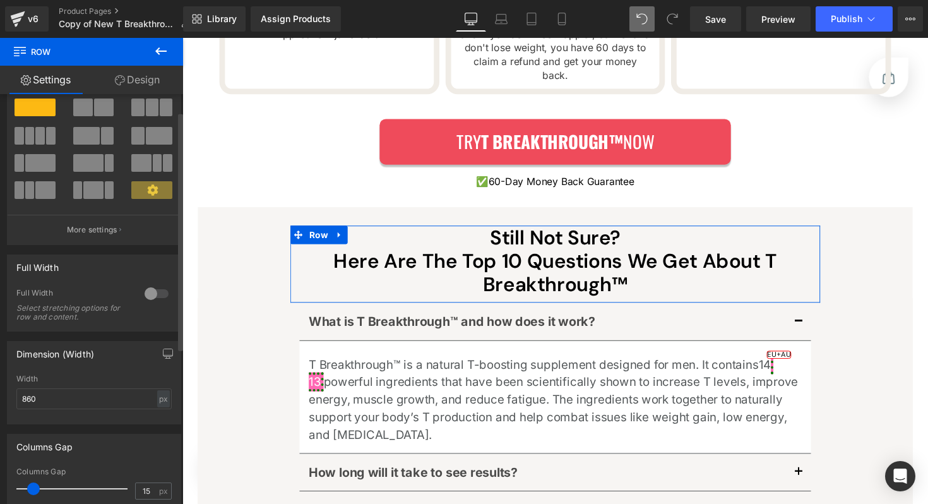
scroll to position [37, 0]
click at [107, 393] on input "860" at bounding box center [93, 398] width 155 height 21
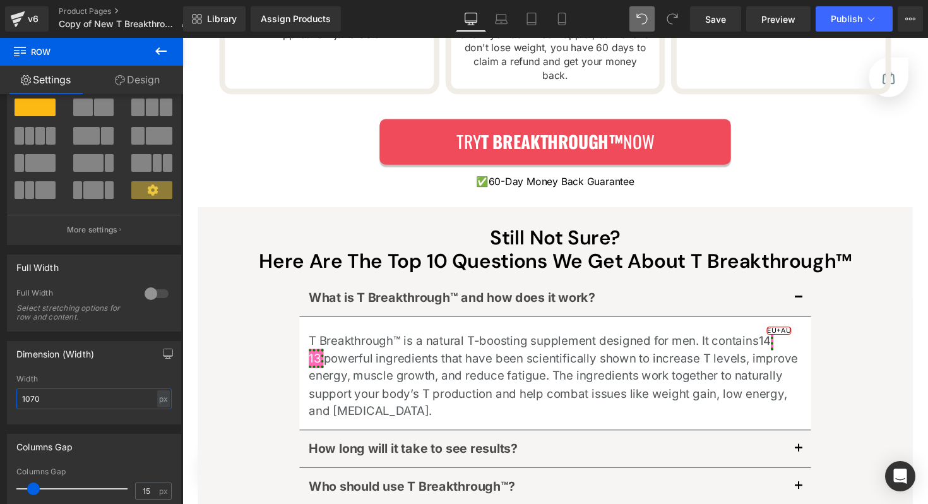
type input "1070"
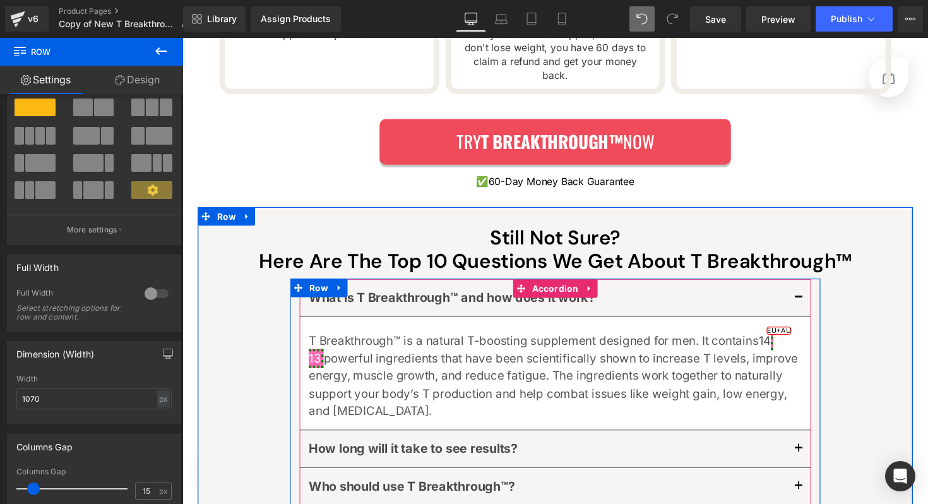
click at [814, 285] on button "button" at bounding box center [813, 304] width 25 height 38
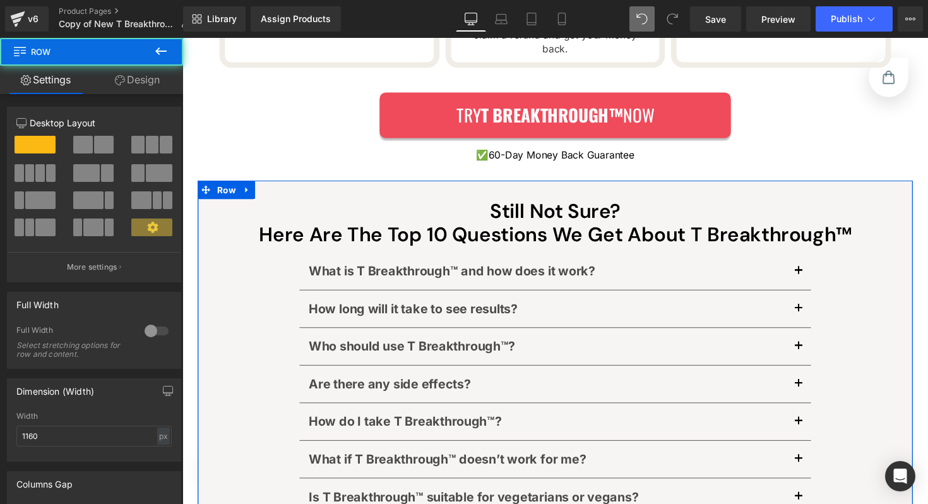
scroll to position [6784, 0]
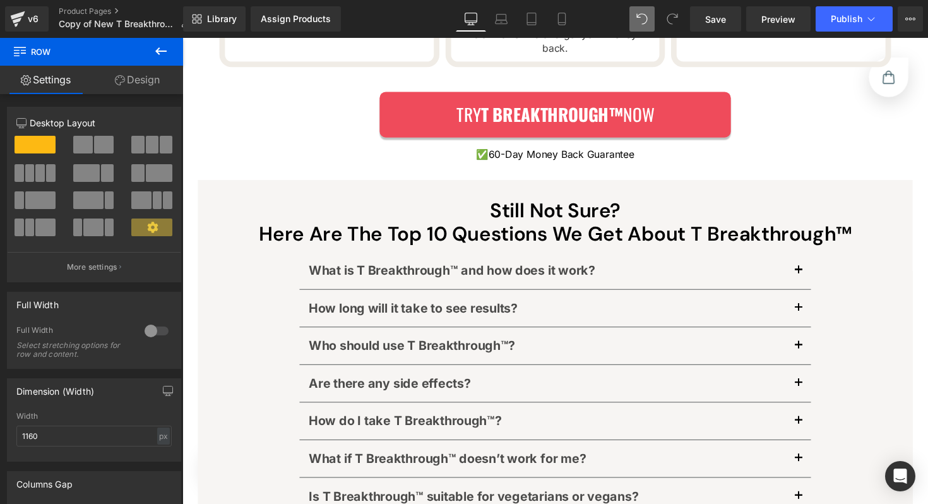
click at [182, 38] on div at bounding box center [182, 38] width 0 height 0
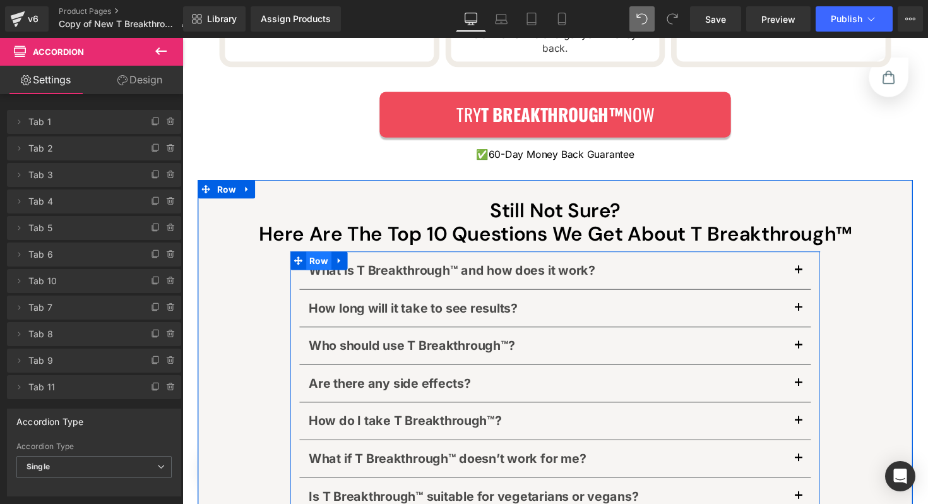
click at [317, 257] on span "Row" at bounding box center [322, 266] width 26 height 19
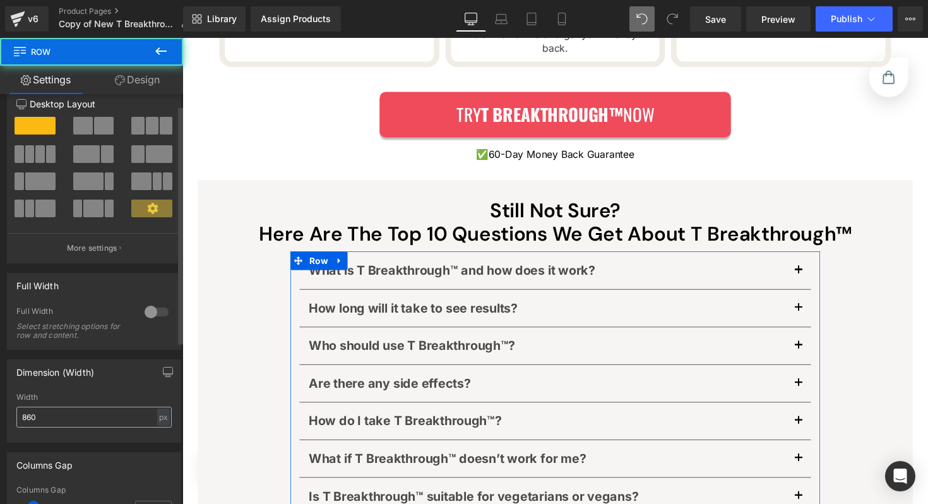
scroll to position [37, 0]
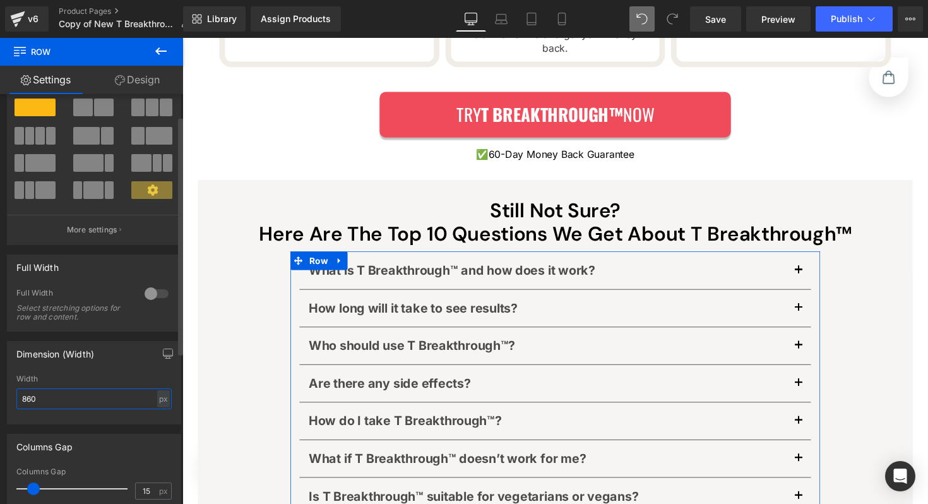
click at [64, 402] on input "860" at bounding box center [93, 398] width 155 height 21
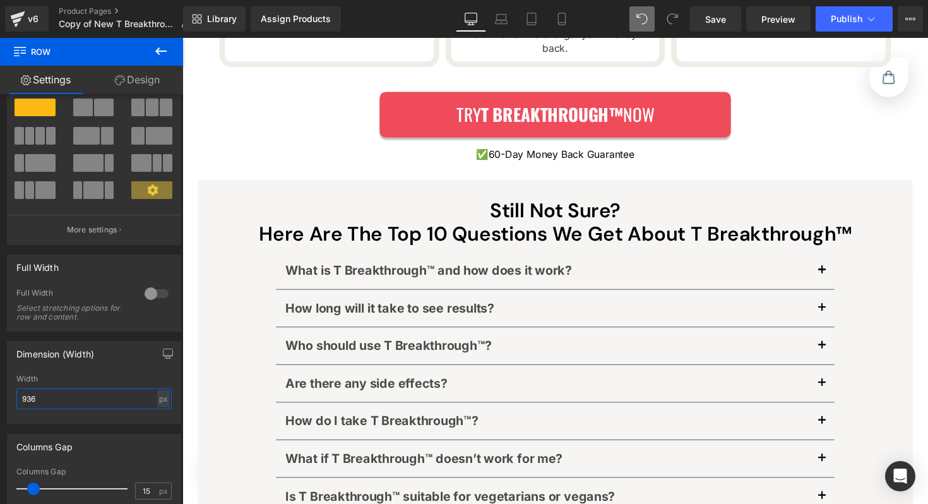
type input "936"
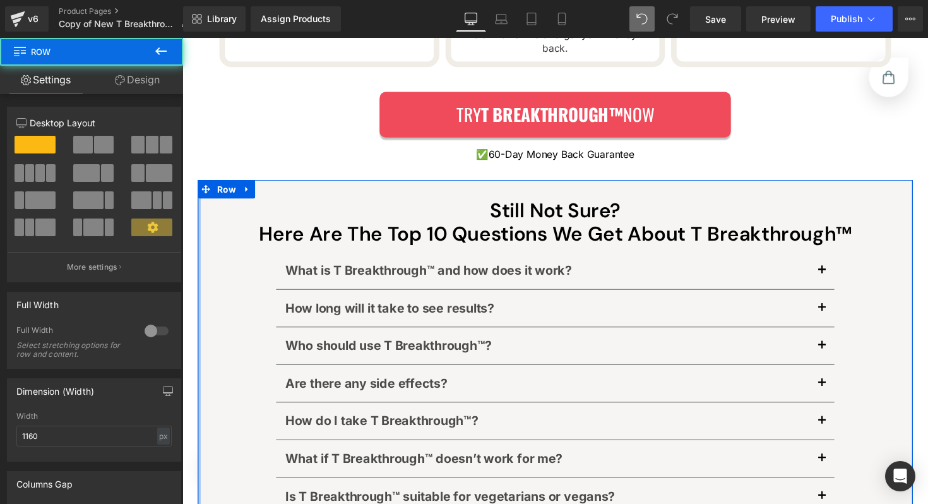
drag, startPoint x: 194, startPoint y: 175, endPoint x: 167, endPoint y: 176, distance: 27.2
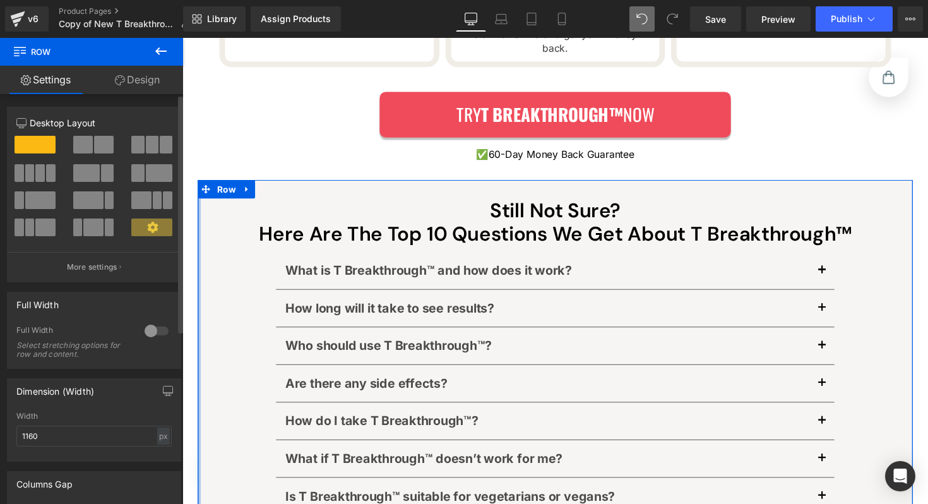
click at [84, 247] on div at bounding box center [93, 190] width 155 height 123
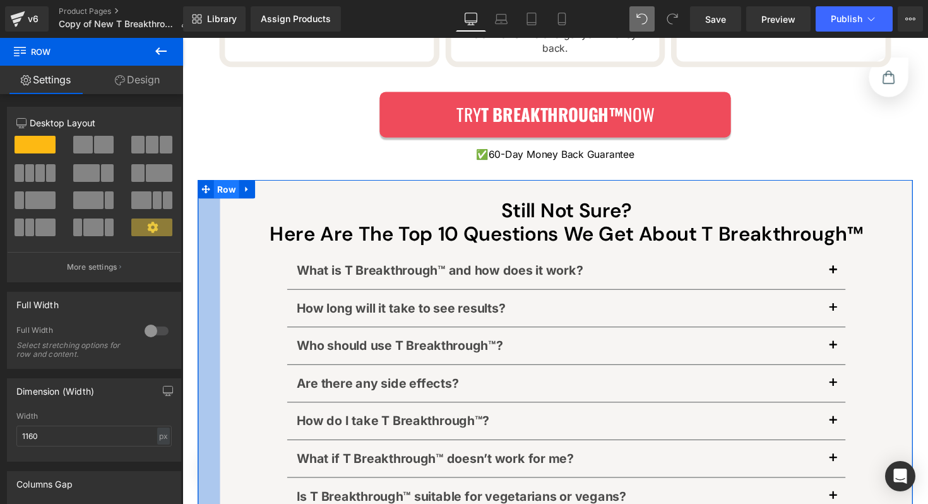
click at [217, 184] on span "Row" at bounding box center [228, 193] width 26 height 19
drag, startPoint x: 162, startPoint y: 203, endPoint x: 141, endPoint y: 202, distance: 21.5
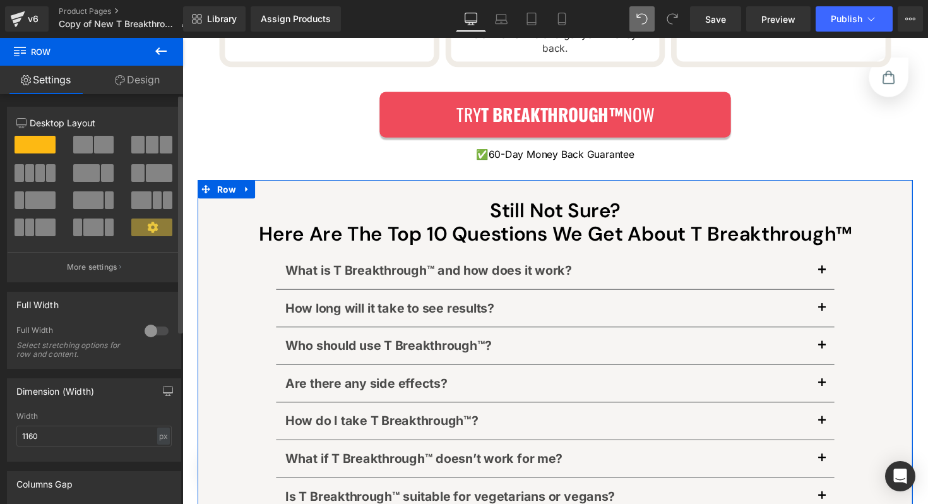
click at [1, 268] on div "Column Size Customizer 12 Desktop Layout Laptop Layout Tablet Layout Mobile Lay…" at bounding box center [94, 189] width 189 height 185
click at [3, 271] on div "Column Size Customizer 12 Desktop Layout Laptop Layout Tablet Layout Mobile Lay…" at bounding box center [94, 189] width 189 height 185
drag, startPoint x: 197, startPoint y: 211, endPoint x: 265, endPoint y: 245, distance: 75.7
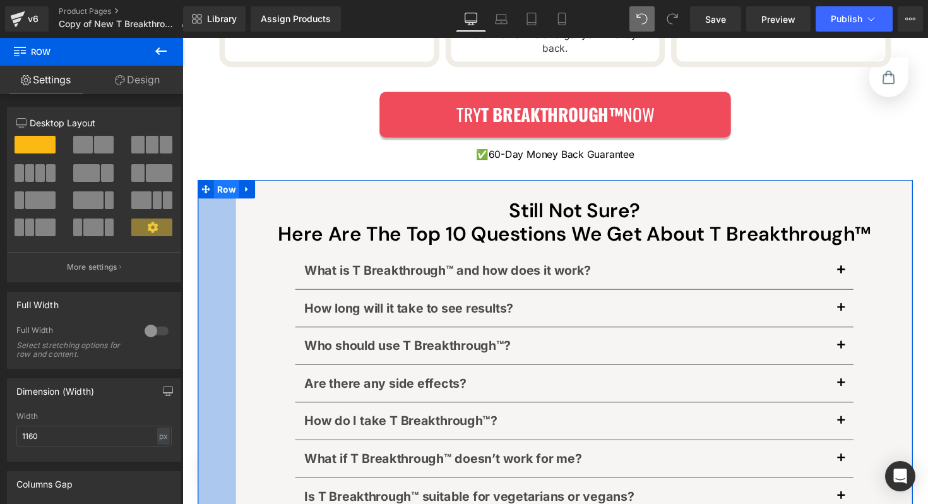
click at [224, 184] on span "Row" at bounding box center [228, 193] width 26 height 19
drag, startPoint x: 219, startPoint y: 215, endPoint x: 138, endPoint y: 215, distance: 80.8
click at [218, 226] on div "61px" at bounding box center [217, 499] width 39 height 630
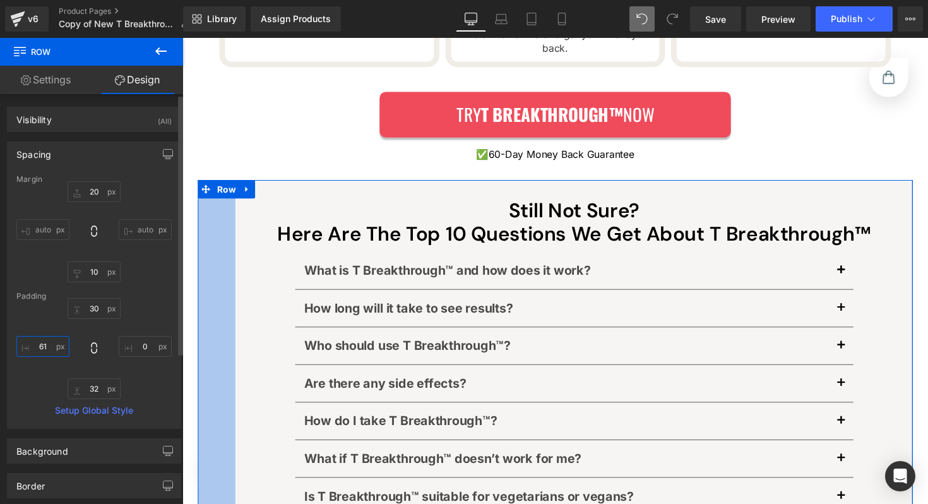
click at [53, 340] on input "61" at bounding box center [42, 346] width 53 height 21
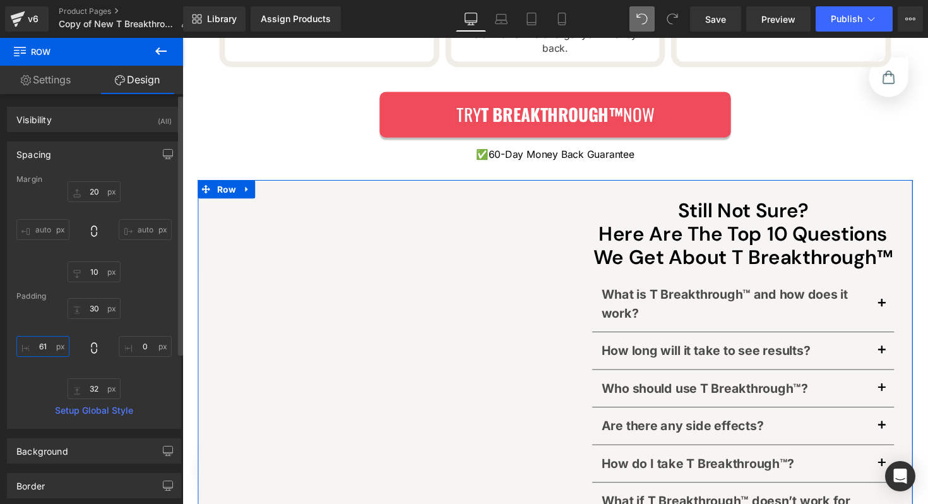
type input "6"
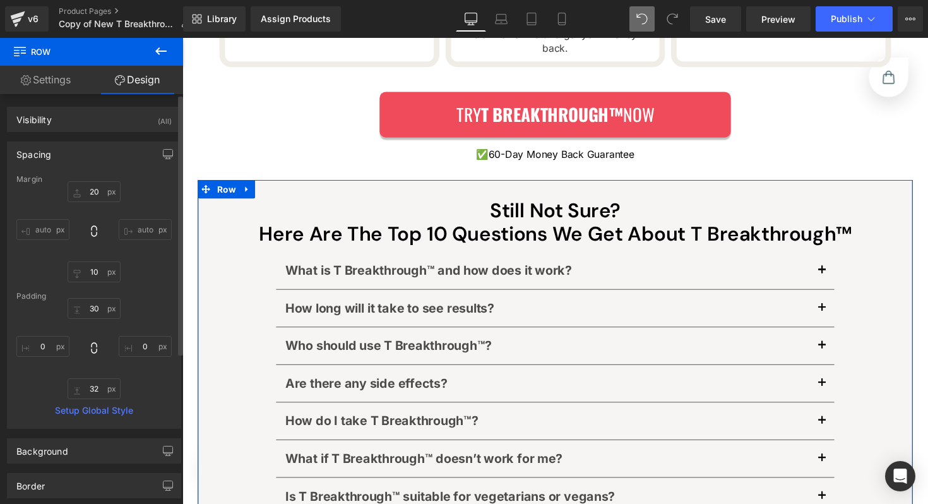
click at [155, 370] on div "30px 30 0px 0 32px 32 61px" at bounding box center [93, 348] width 155 height 101
click at [221, 184] on span "Row" at bounding box center [228, 193] width 26 height 19
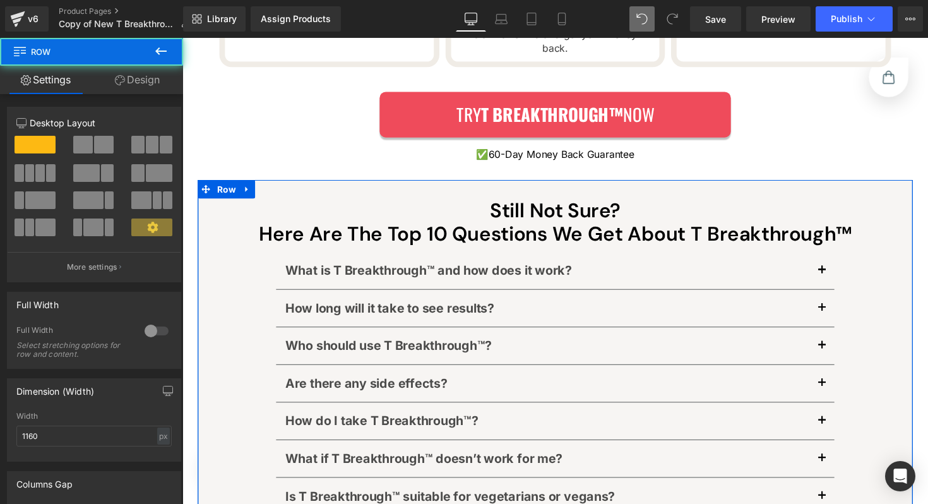
click at [145, 83] on link "Design" at bounding box center [138, 80] width 92 height 28
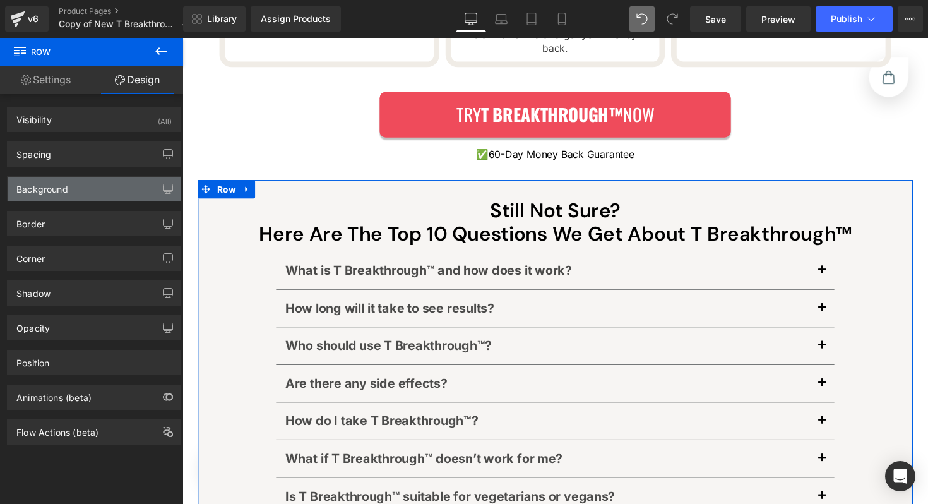
click at [88, 189] on div "Background" at bounding box center [94, 189] width 173 height 24
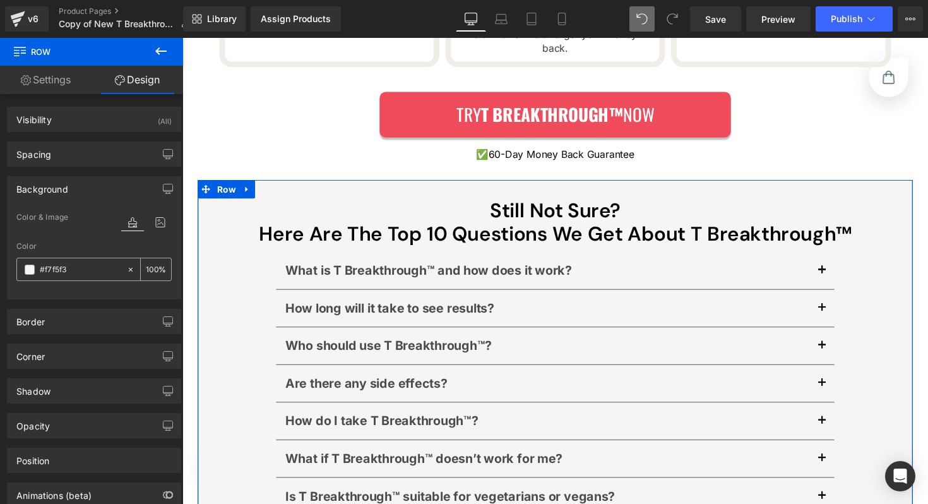
click at [79, 261] on div "#f7f5f3" at bounding box center [71, 269] width 109 height 22
click at [78, 264] on input "#f7f5f3" at bounding box center [80, 270] width 81 height 14
paste input "F7F5F"
type input "#F7F5F3"
click at [73, 283] on div "Color #F7F5F3 100 %" at bounding box center [93, 269] width 155 height 54
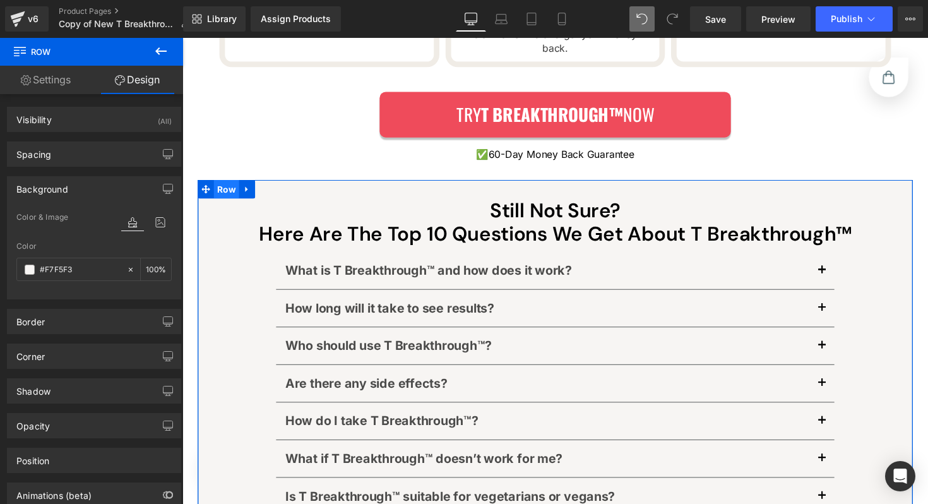
click at [215, 184] on span "Row" at bounding box center [228, 193] width 26 height 19
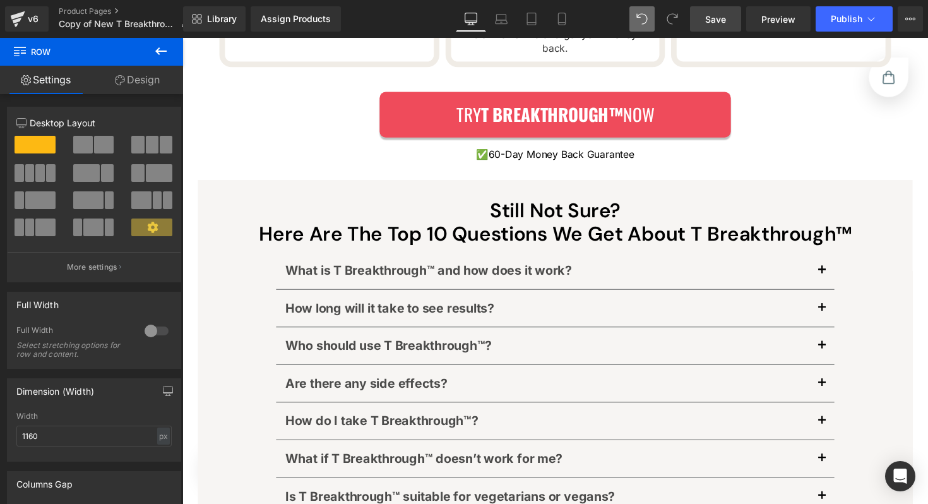
click at [727, 30] on link "Save" at bounding box center [715, 18] width 51 height 25
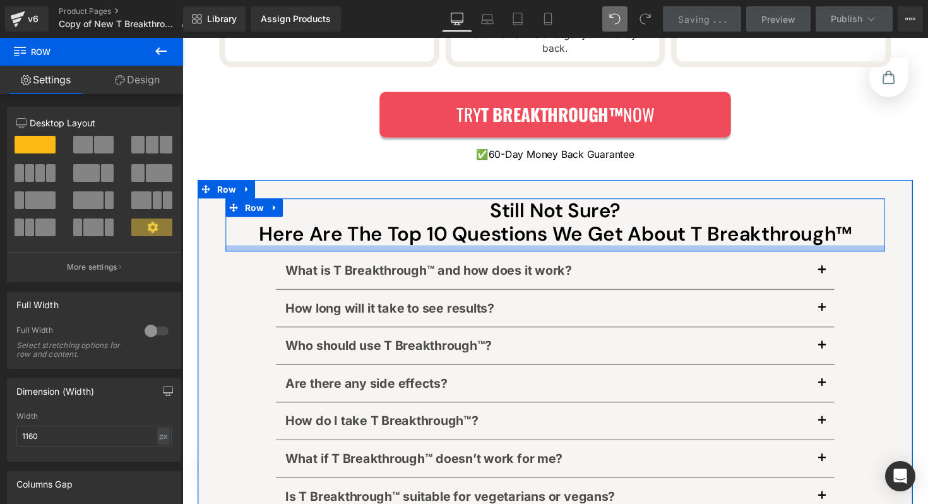
click at [542, 251] on div at bounding box center [565, 254] width 676 height 6
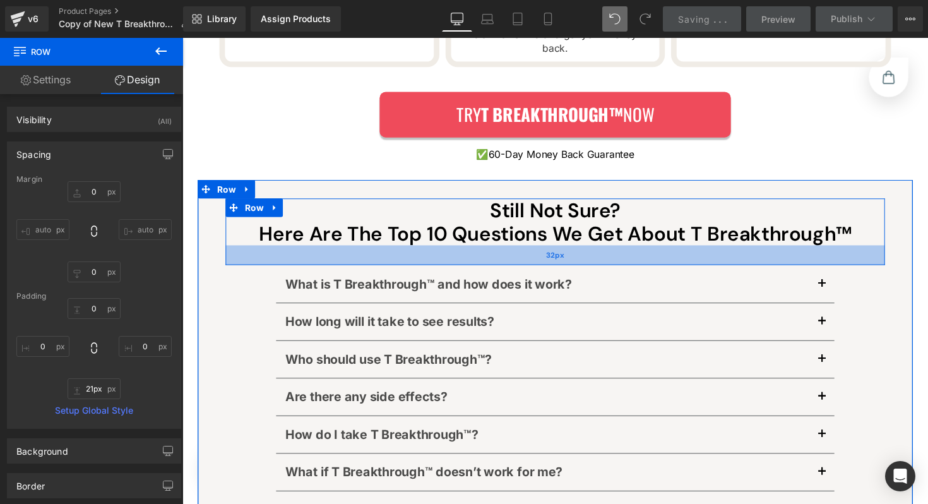
drag, startPoint x: 544, startPoint y: 229, endPoint x: 544, endPoint y: 236, distance: 6.9
click at [544, 251] on div "32px" at bounding box center [565, 261] width 676 height 20
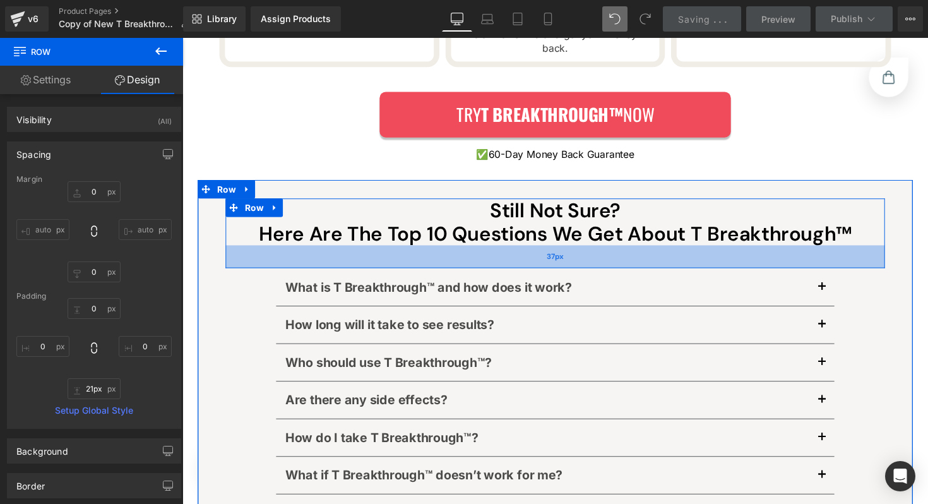
click at [544, 251] on div "37px" at bounding box center [565, 262] width 676 height 23
click at [544, 251] on div "38px" at bounding box center [565, 263] width 676 height 24
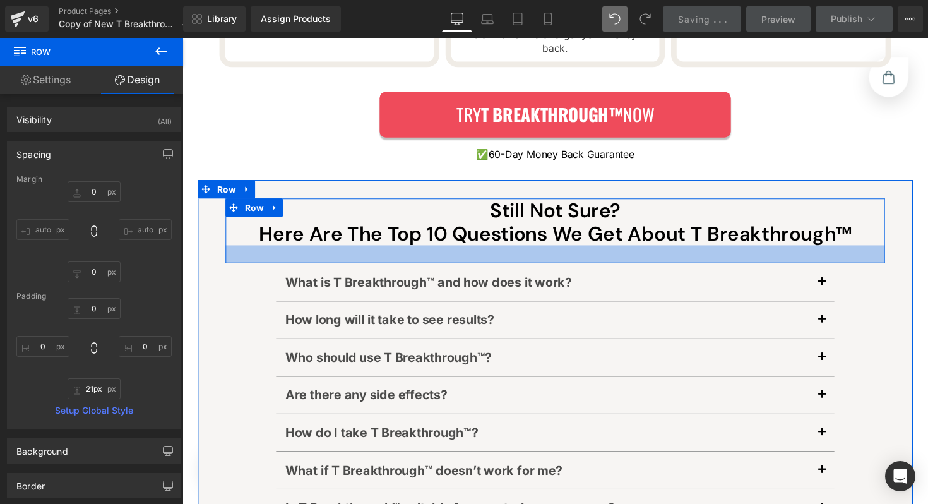
click at [544, 251] on div at bounding box center [565, 260] width 676 height 18
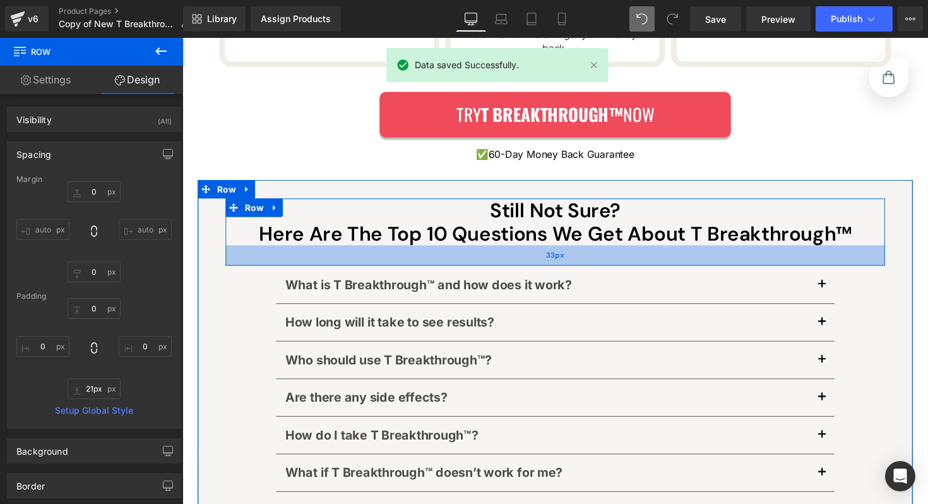
click at [544, 251] on div "33px" at bounding box center [565, 261] width 676 height 21
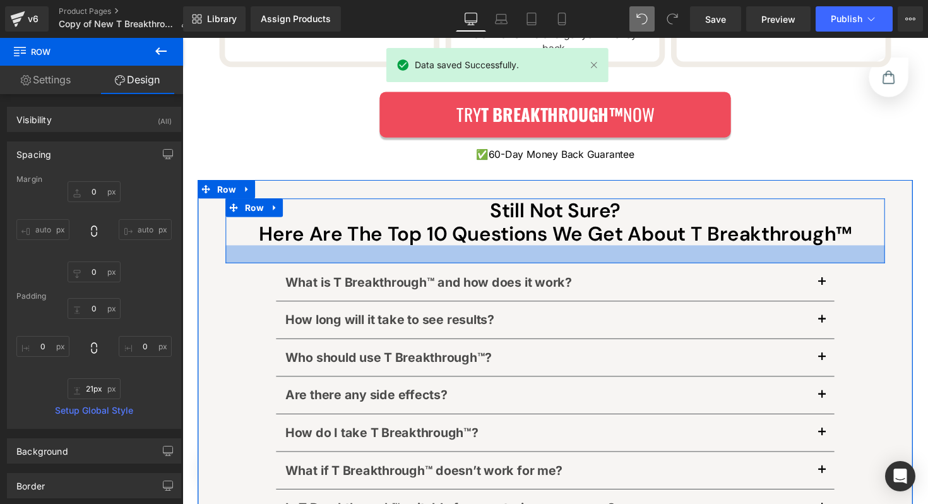
click at [543, 251] on div at bounding box center [565, 260] width 676 height 18
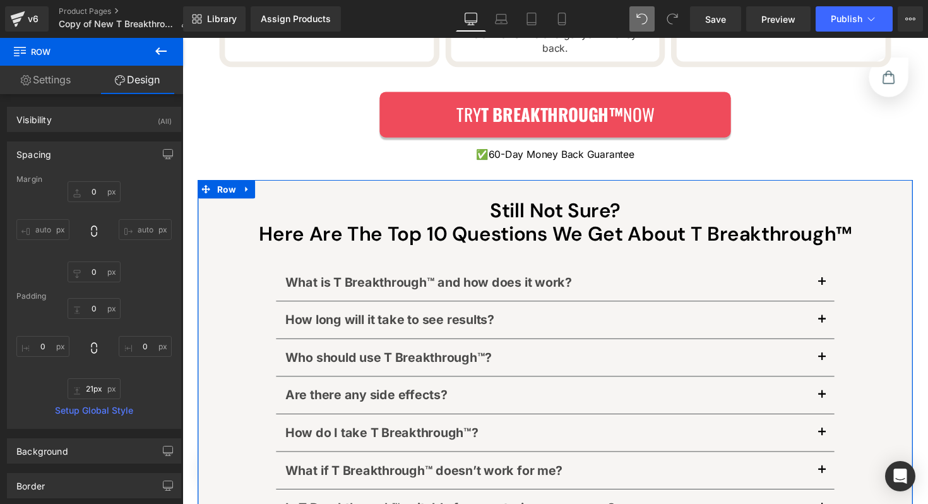
click at [904, 203] on div "Still Not Sure? Here Are The Top 10 Questions We Get About T Breakthrough™ Head…" at bounding box center [564, 504] width 732 height 603
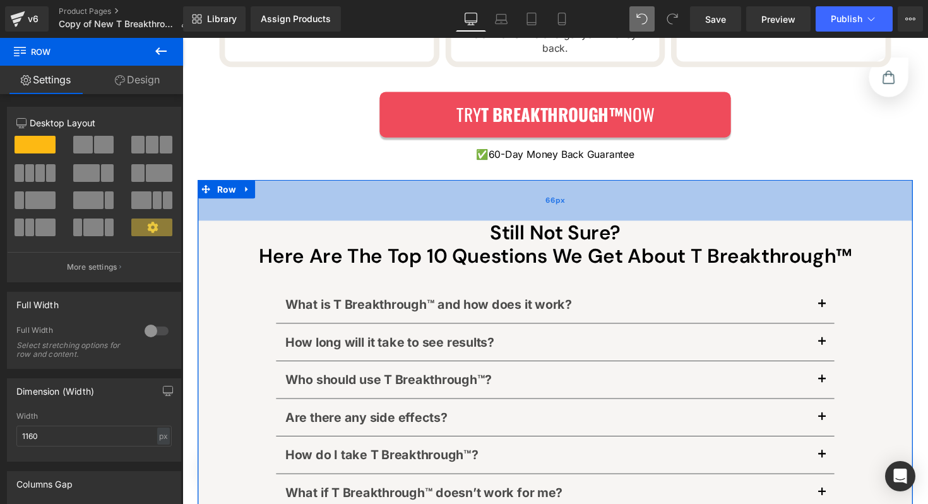
drag, startPoint x: 535, startPoint y: 167, endPoint x: 538, endPoint y: 193, distance: 26.1
click at [538, 193] on div "66px" at bounding box center [564, 205] width 732 height 42
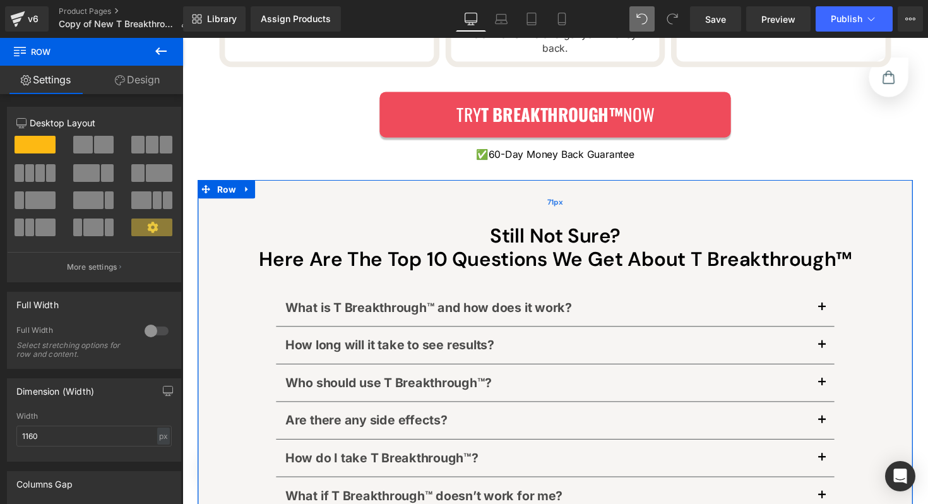
click at [538, 193] on div "71px" at bounding box center [564, 206] width 732 height 45
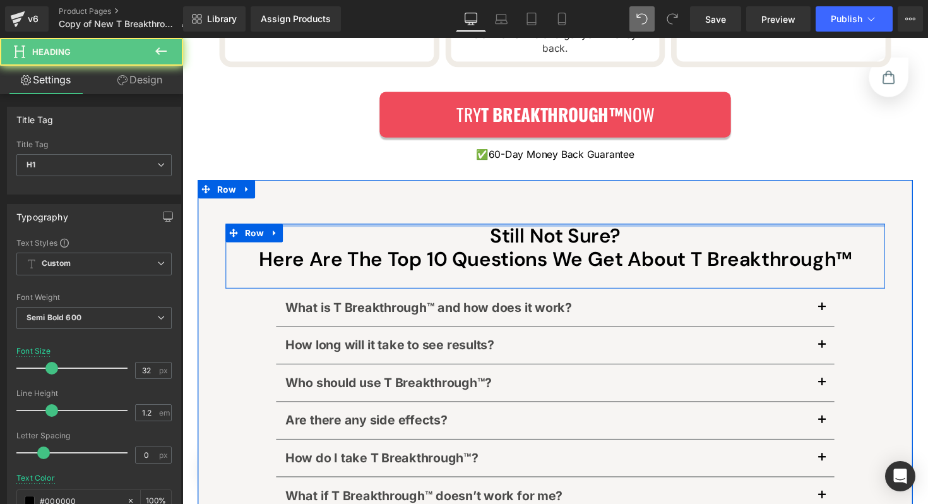
click at [538, 229] on div "Still Not Sure? Here Are The Top 10 Questions We Get About T Breakthrough™ Head…" at bounding box center [565, 262] width 676 height 67
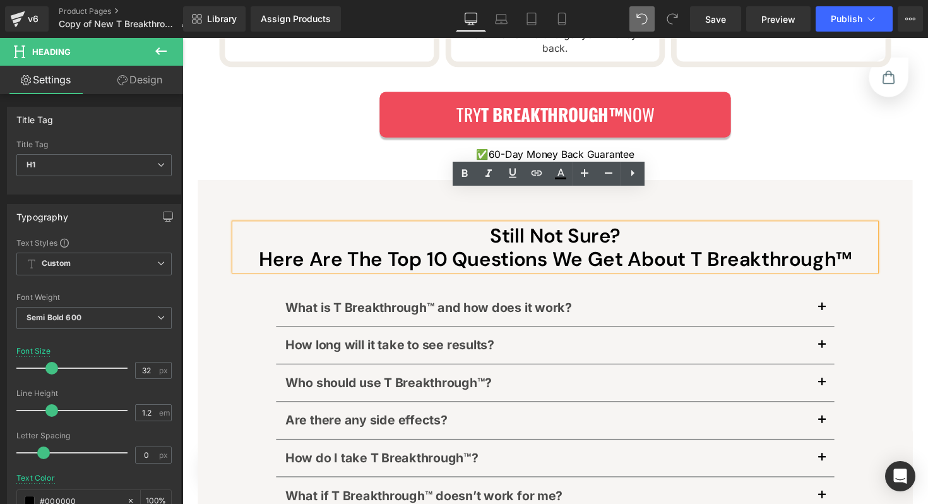
click at [409, 229] on h1 "Still Not Sure?" at bounding box center [564, 241] width 657 height 24
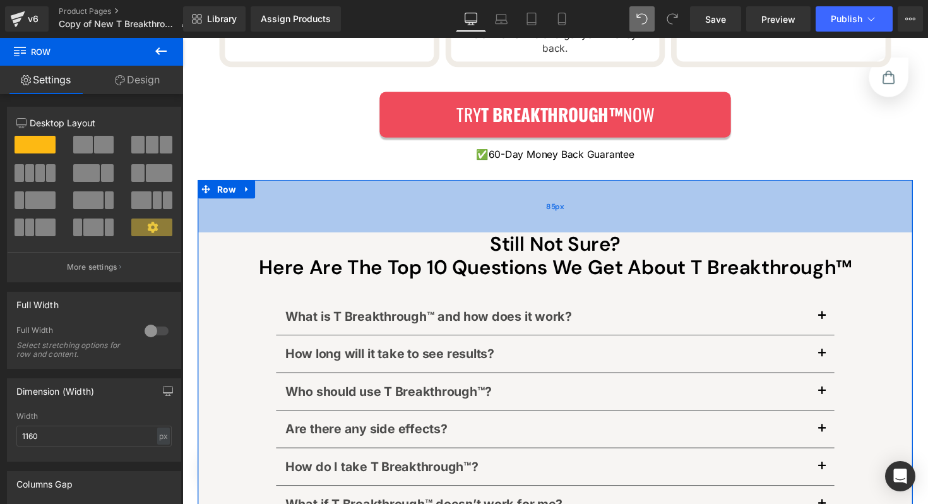
click at [526, 199] on div "85px" at bounding box center [564, 211] width 732 height 54
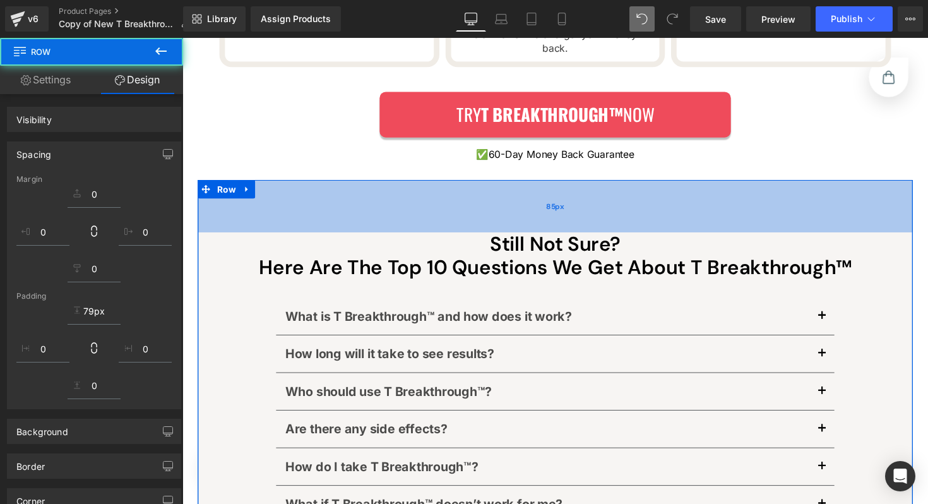
click at [526, 196] on div "85px" at bounding box center [564, 211] width 732 height 54
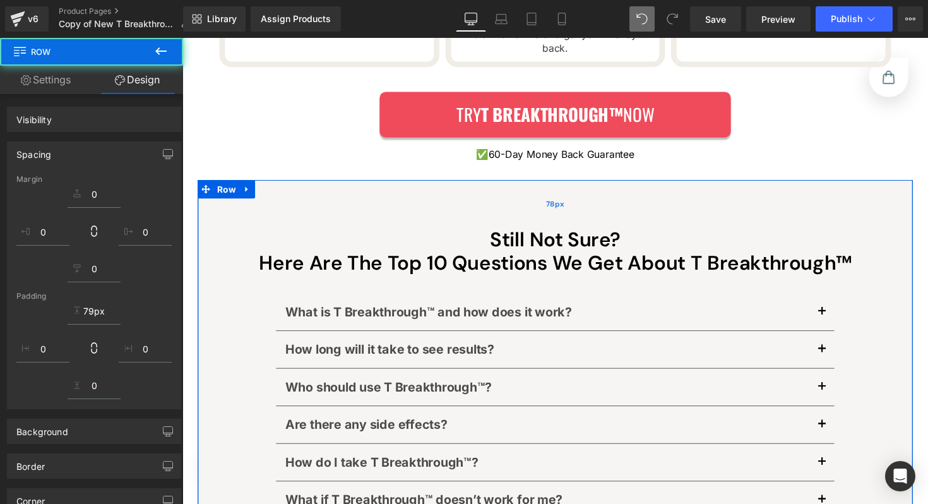
click at [526, 194] on div "78px" at bounding box center [564, 208] width 732 height 49
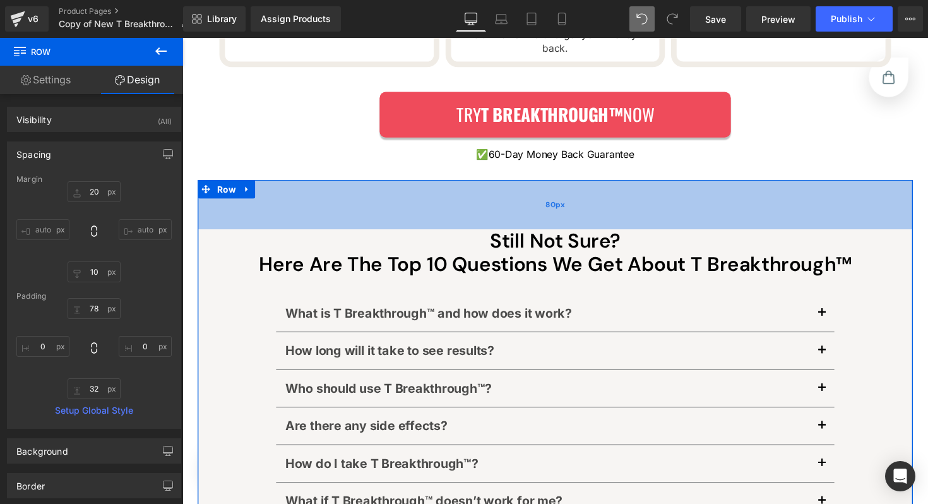
click at [527, 196] on div "80px" at bounding box center [564, 209] width 732 height 51
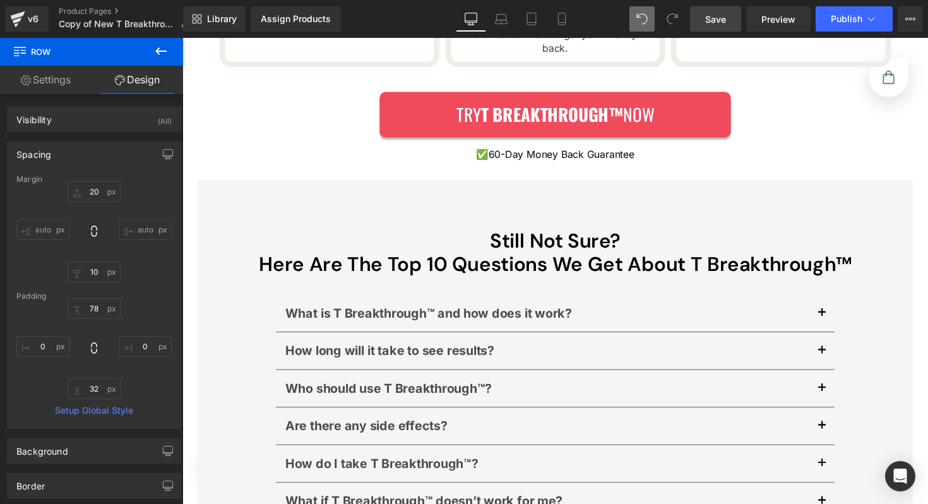
click at [724, 30] on link "Save" at bounding box center [715, 18] width 51 height 25
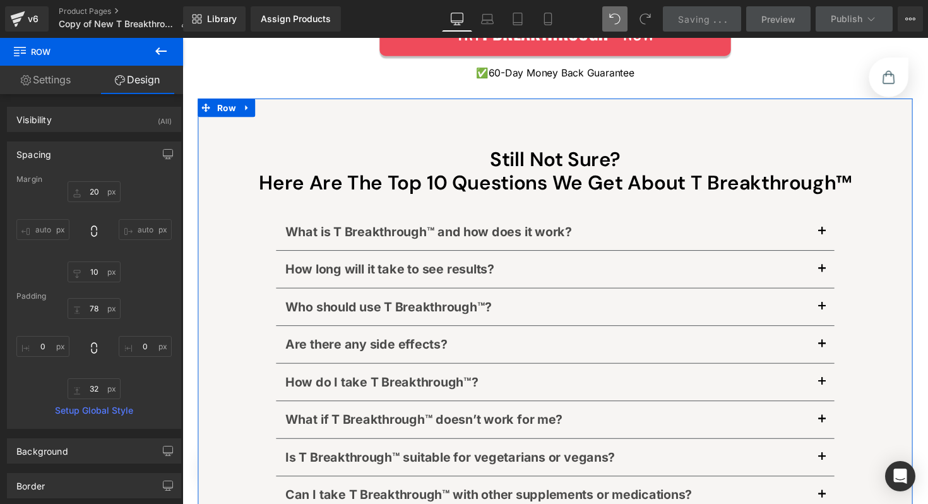
scroll to position [6877, 0]
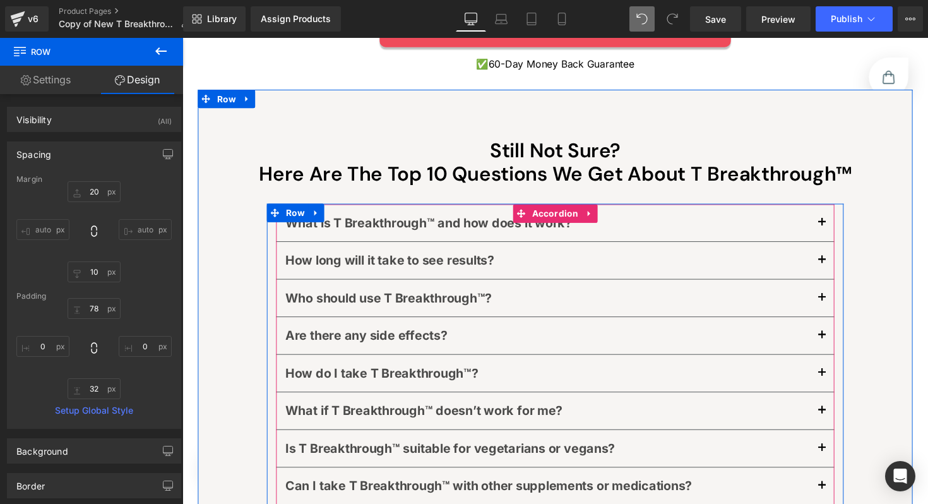
click at [838, 230] on span "button" at bounding box center [838, 230] width 0 height 0
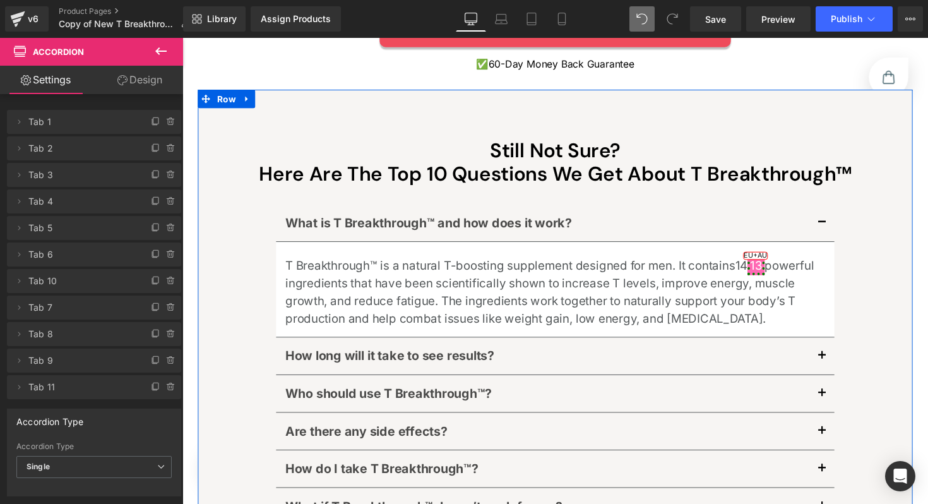
click at [222, 201] on div "Still Not Sure? Here Are The Top 10 Questions We Get About T Breakthrough™ Head…" at bounding box center [564, 491] width 732 height 701
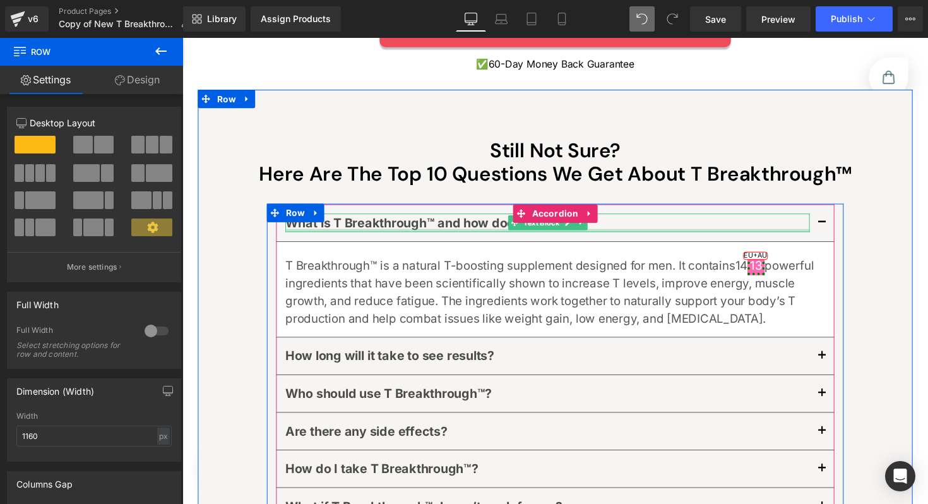
click at [335, 234] on div at bounding box center [556, 235] width 537 height 3
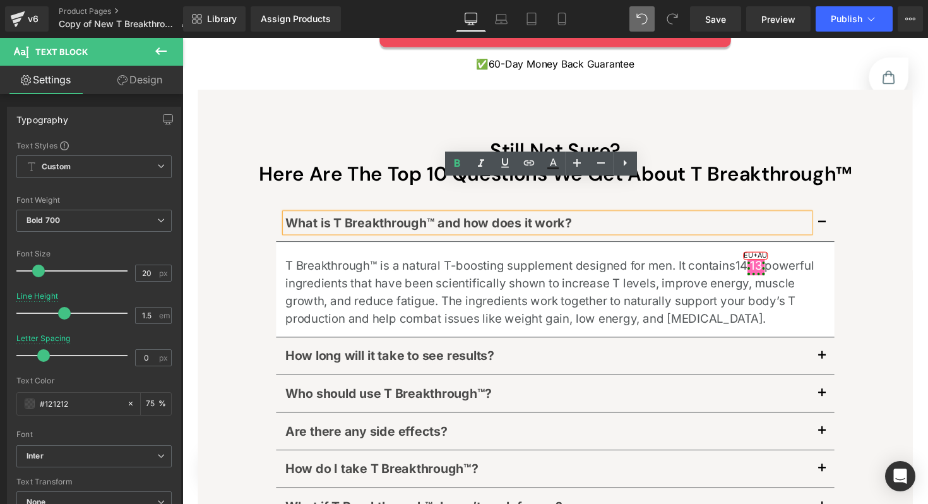
click at [278, 208] on div "What is T Breakthrough™ and how does it work? Text Block" at bounding box center [564, 227] width 572 height 39
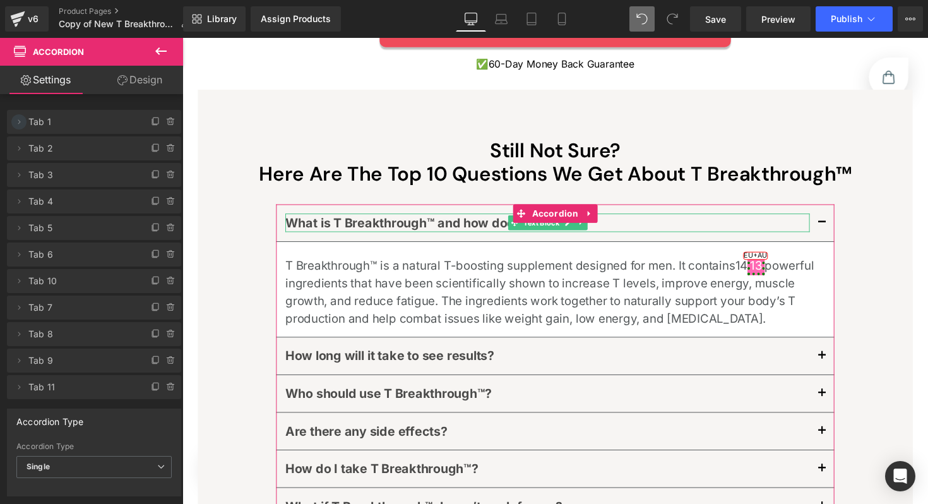
click at [20, 126] on icon at bounding box center [19, 122] width 10 height 10
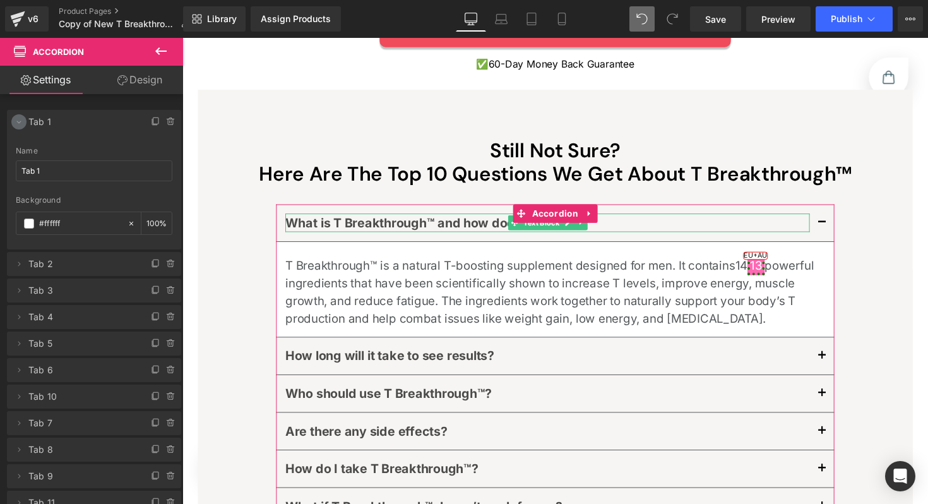
click at [16, 123] on icon at bounding box center [19, 122] width 10 height 10
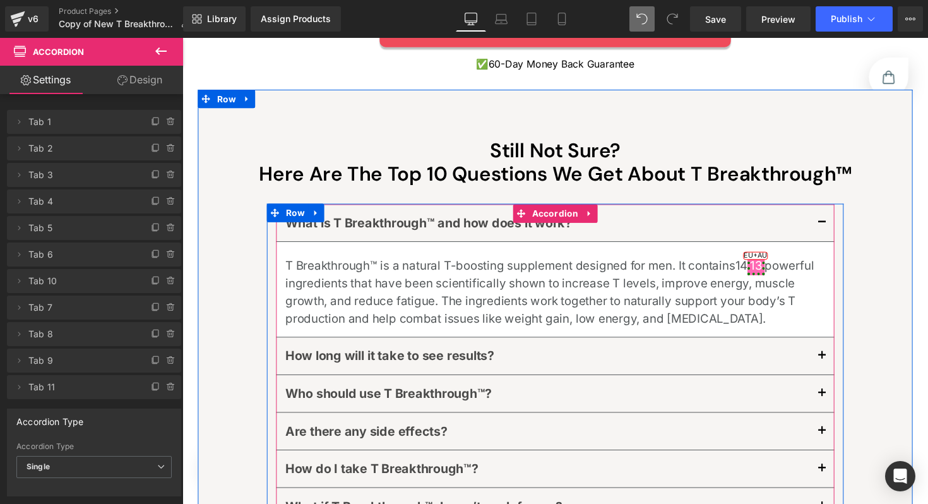
click at [311, 208] on div "What is T Breakthrough™ and how does it work? Text Block" at bounding box center [564, 227] width 572 height 39
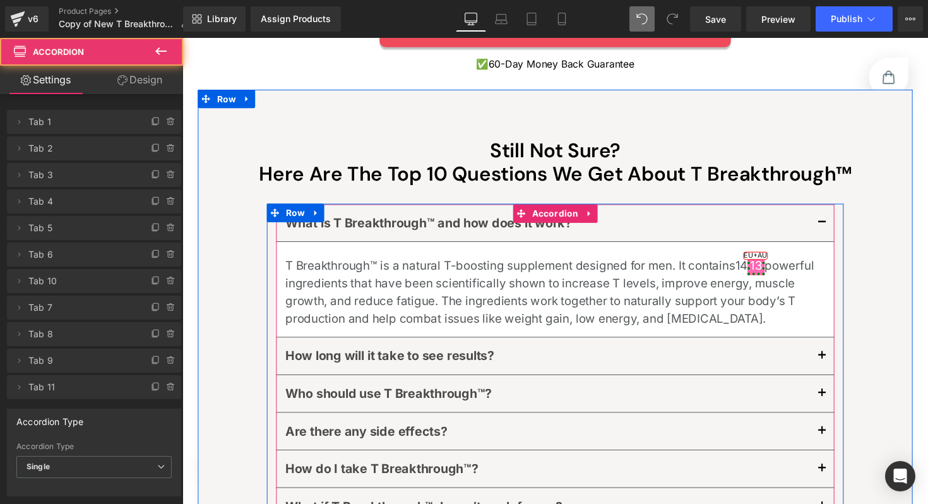
click at [311, 208] on div "What is T Breakthrough™ and how does it work? Text Block" at bounding box center [564, 227] width 572 height 39
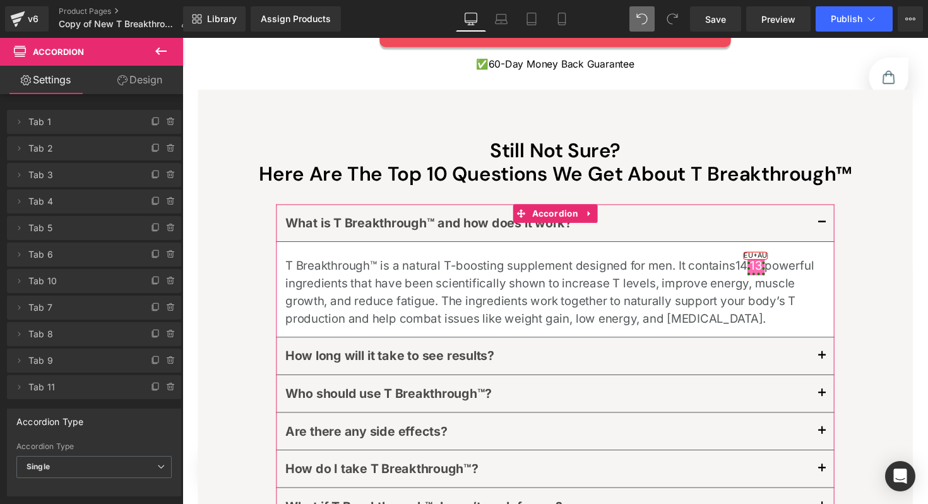
click at [125, 85] on icon at bounding box center [122, 80] width 10 height 10
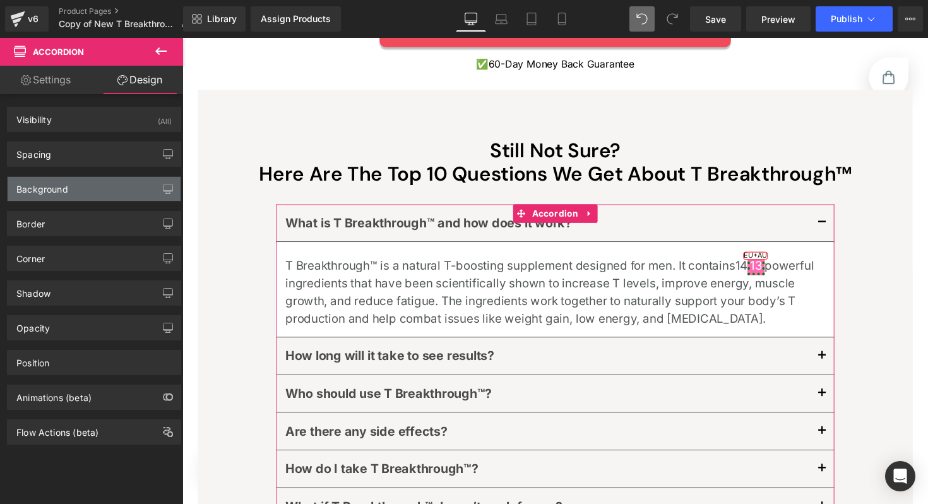
click at [76, 198] on div "Background" at bounding box center [94, 189] width 173 height 24
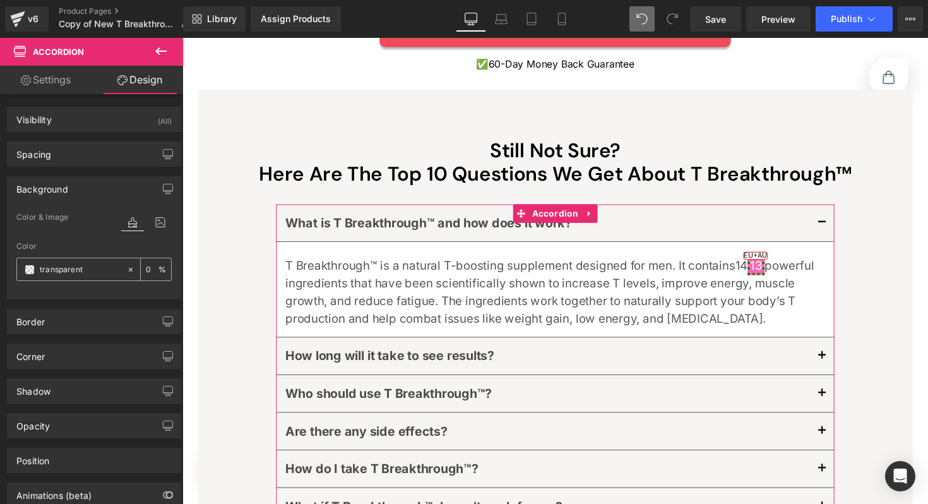
click at [81, 272] on input "transparent" at bounding box center [80, 270] width 81 height 14
paste input "#FFFFFF"
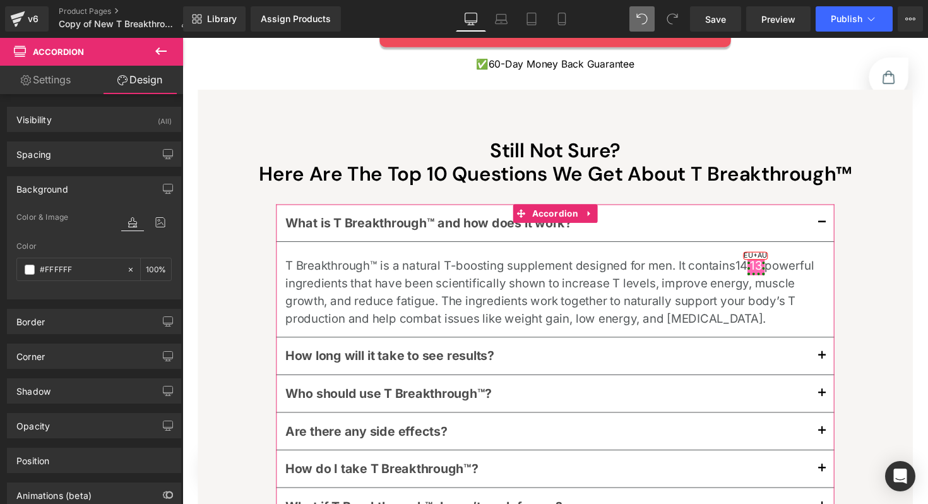
type input "#FFFFFF"
click at [74, 294] on div at bounding box center [93, 291] width 155 height 8
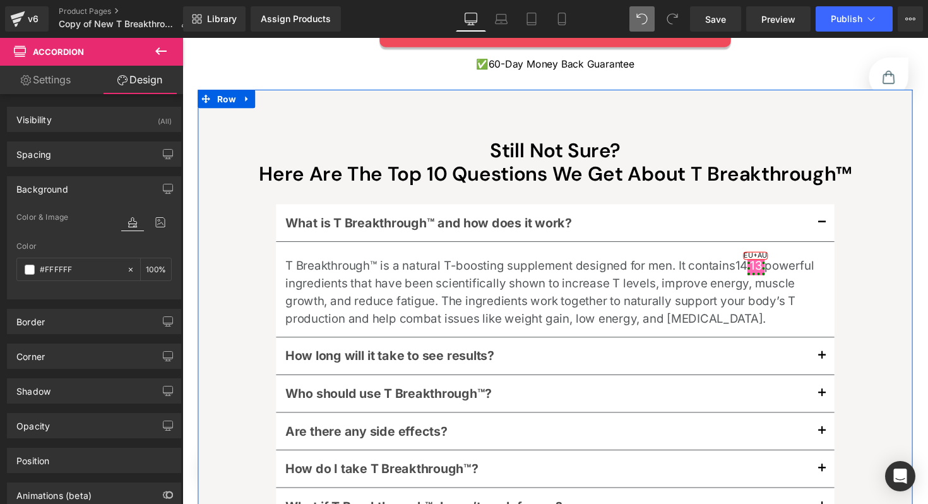
click at [896, 205] on div "Still Not Sure? Here Are The Top 10 Questions We Get About T Breakthrough™ Head…" at bounding box center [564, 491] width 732 height 701
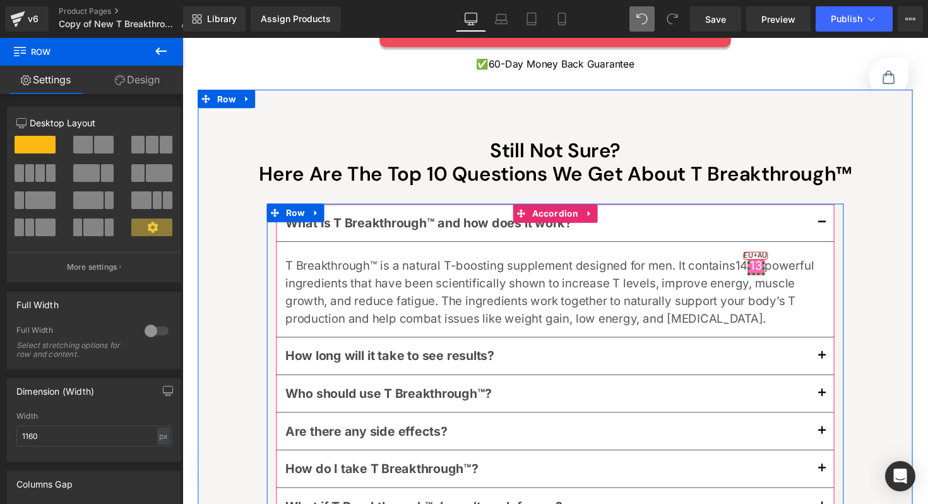
click at [826, 208] on button "button" at bounding box center [837, 227] width 25 height 38
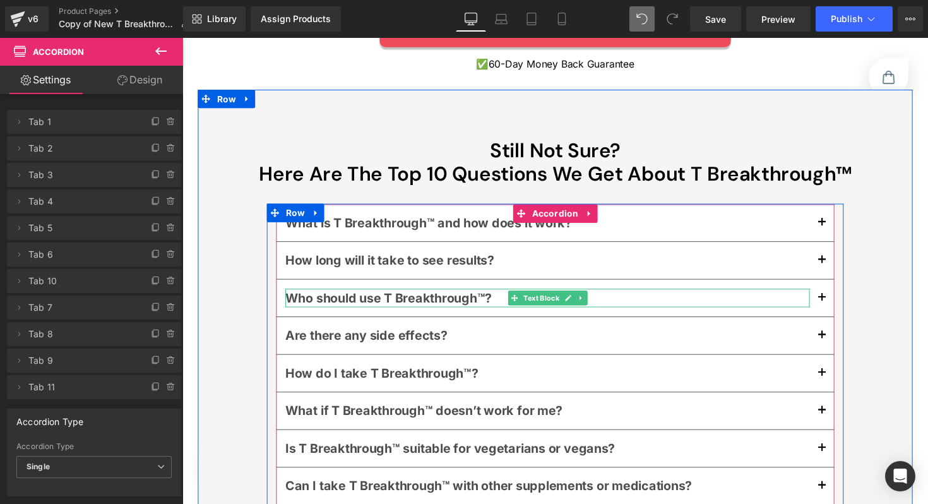
click at [805, 295] on p "Who should use T Breakthrough™?" at bounding box center [556, 304] width 537 height 19
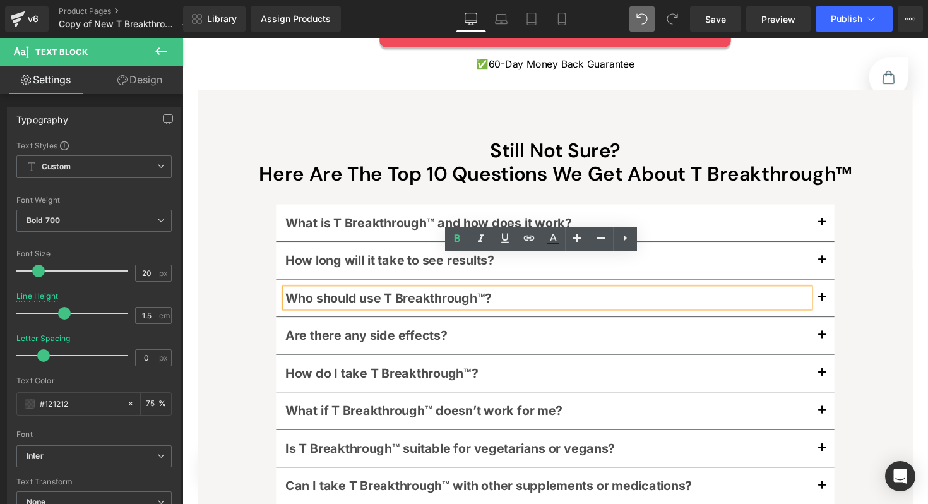
click at [882, 201] on div "Still Not Sure? Here Are The Top 10 Questions We Get About T Breakthrough™ Head…" at bounding box center [564, 442] width 732 height 603
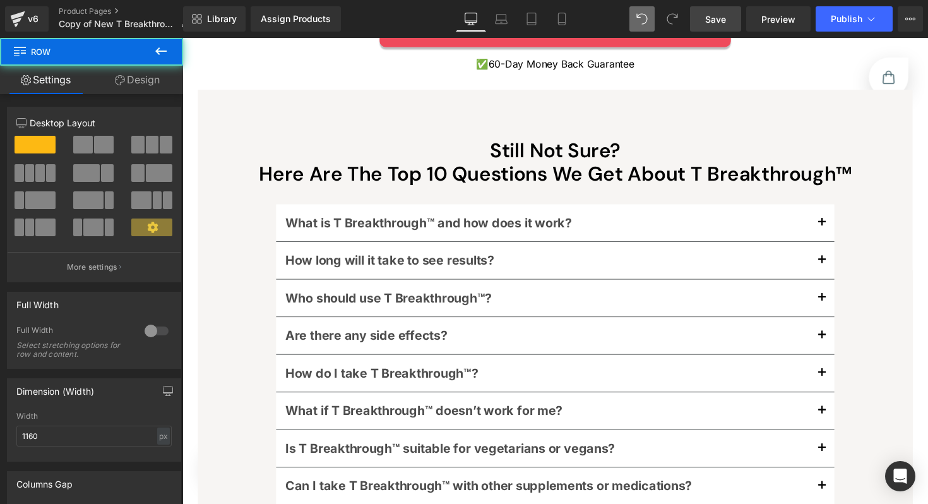
click at [721, 21] on span "Save" at bounding box center [715, 19] width 21 height 13
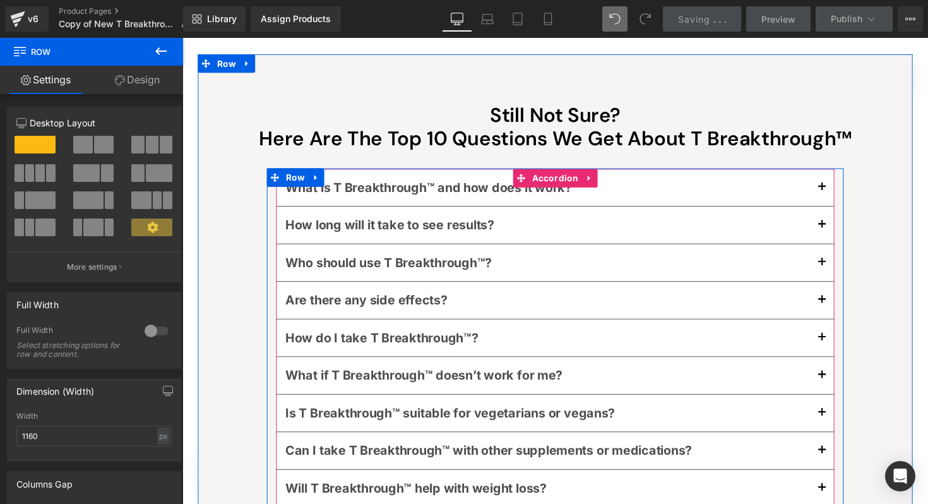
scroll to position [6913, 0]
